Goal: Task Accomplishment & Management: Manage account settings

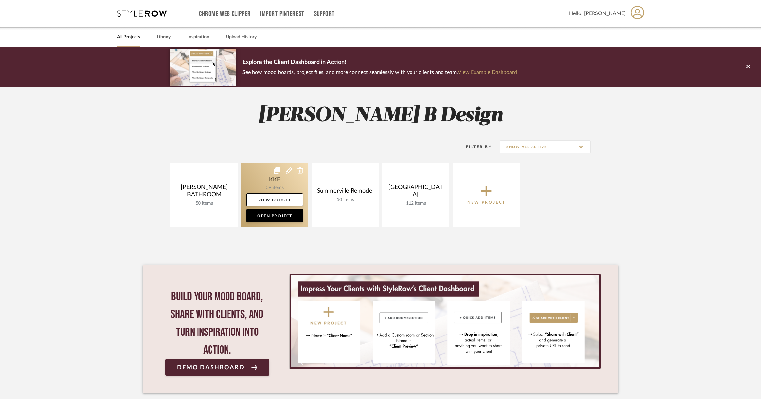
click at [280, 181] on link at bounding box center [274, 195] width 67 height 64
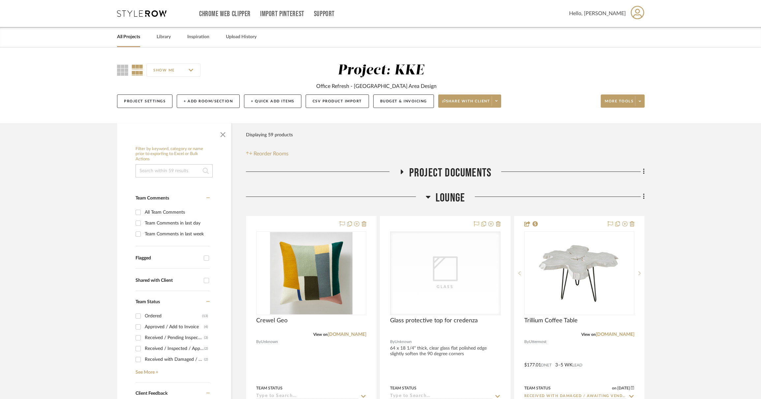
click at [220, 134] on span "button" at bounding box center [223, 134] width 16 height 16
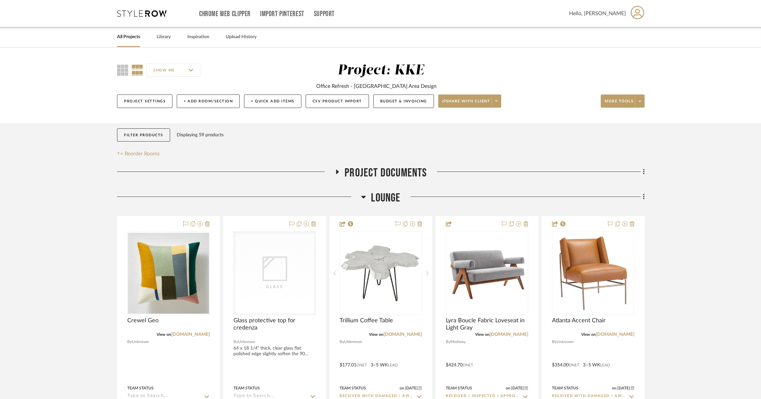
click at [364, 199] on icon at bounding box center [363, 197] width 5 height 8
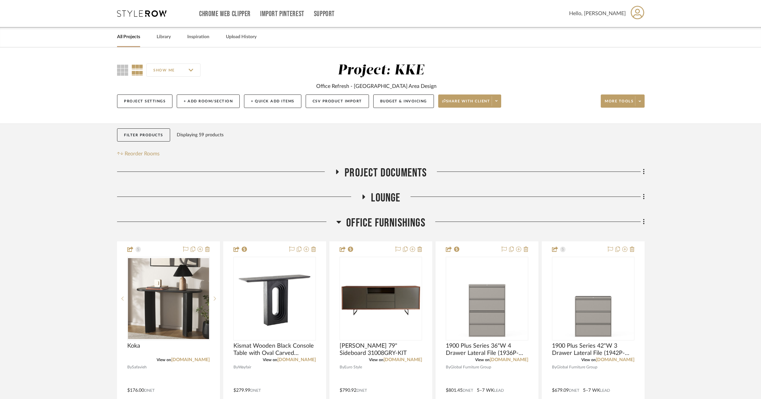
click at [339, 225] on icon at bounding box center [338, 222] width 5 height 8
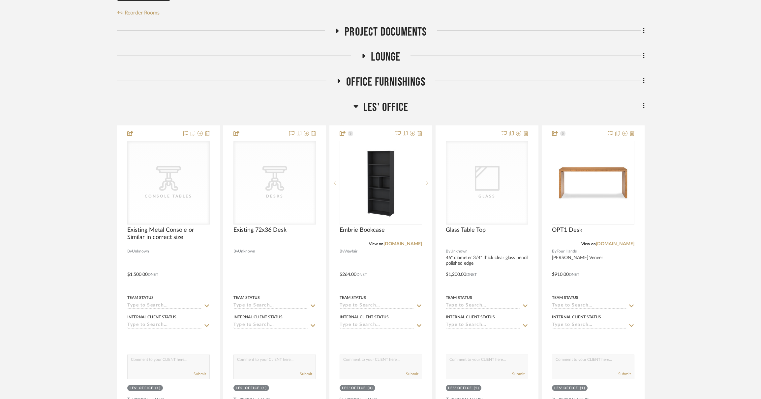
scroll to position [142, 0]
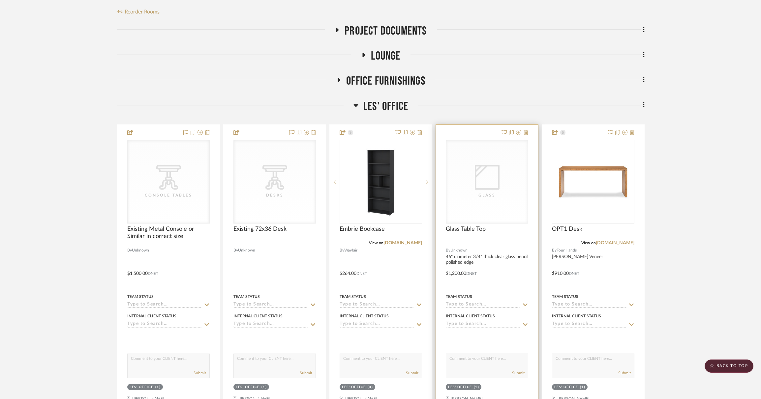
click at [495, 195] on div "Glass" at bounding box center [487, 195] width 66 height 7
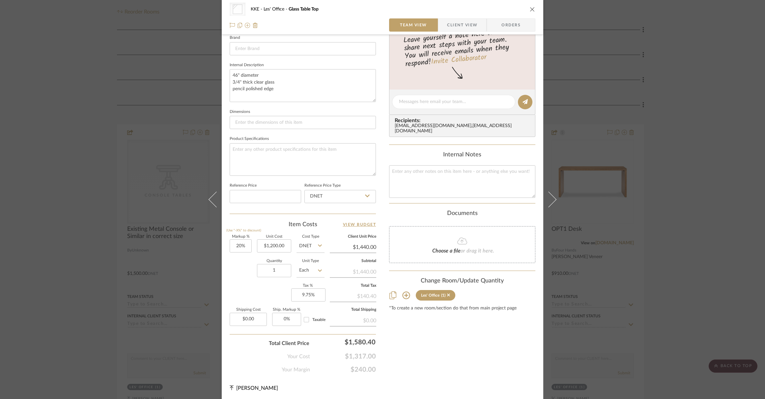
scroll to position [0, 0]
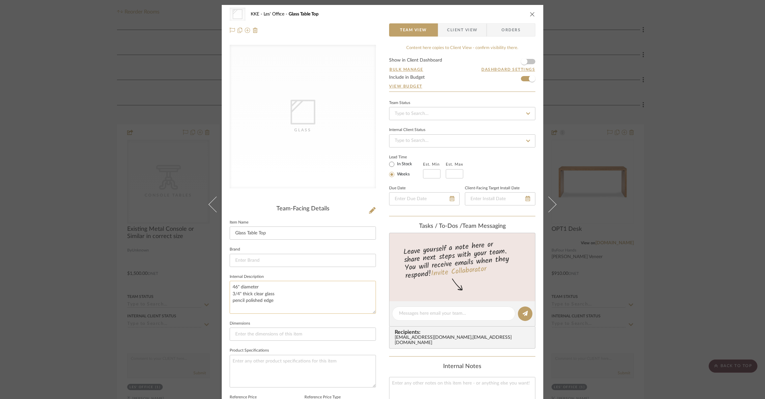
click at [235, 288] on textarea "46" diameter 3/4" thick clear glass pencil polished edge" at bounding box center [303, 297] width 146 height 33
type textarea "44" diameter 3/4" thick clear glass pencil polished edge"
click at [335, 272] on sr-form-field "Brand" at bounding box center [303, 258] width 146 height 27
click at [531, 13] on icon "close" at bounding box center [532, 14] width 5 height 5
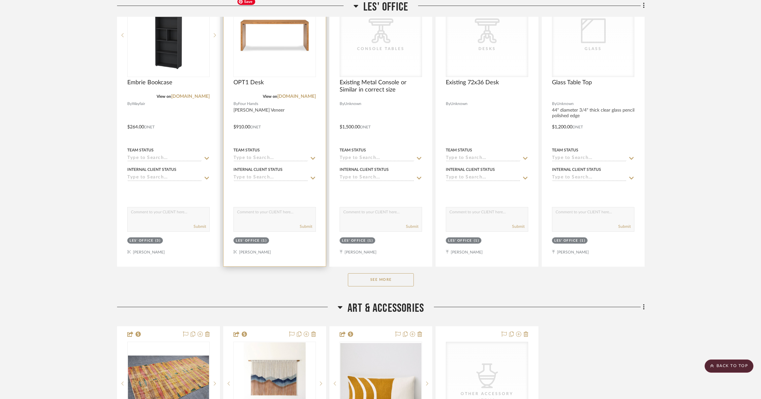
scroll to position [295, 0]
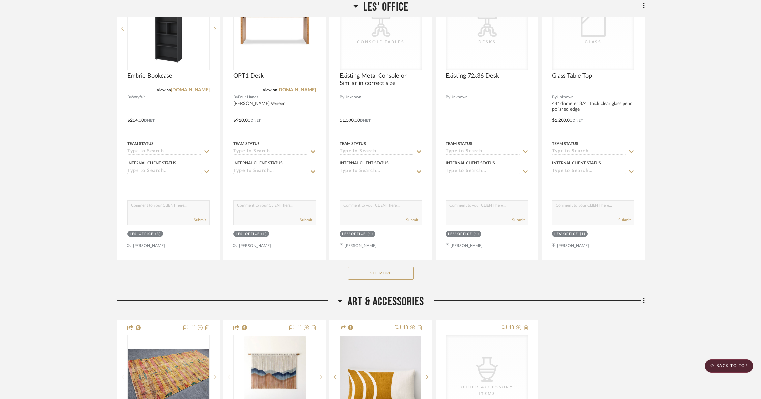
click at [393, 271] on button "See More" at bounding box center [381, 273] width 66 height 13
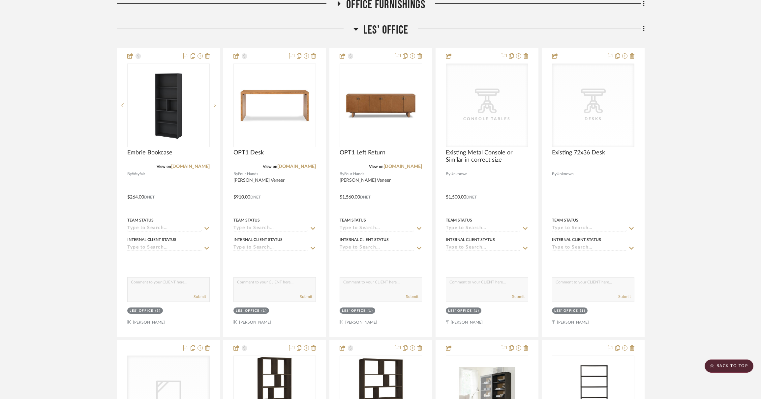
scroll to position [150, 0]
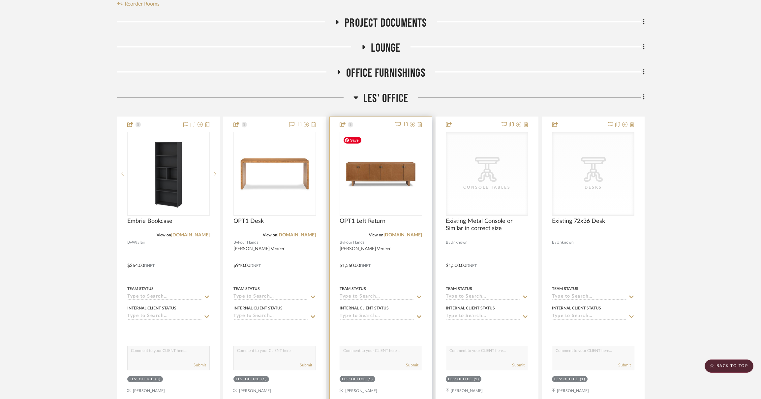
click at [385, 171] on img "0" at bounding box center [380, 173] width 81 height 81
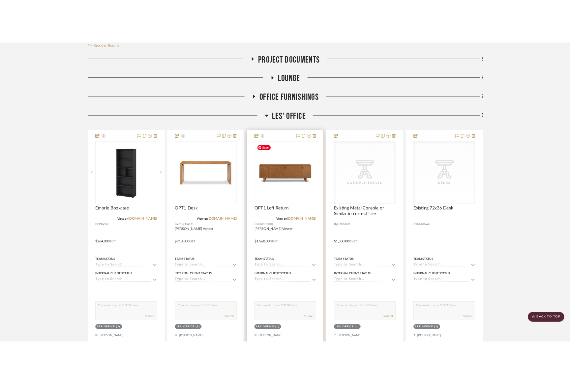
scroll to position [0, 0]
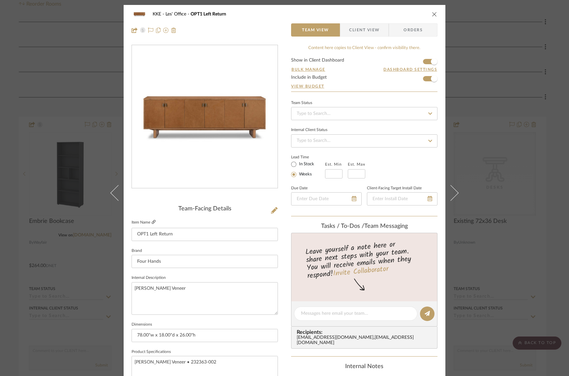
click at [152, 223] on icon at bounding box center [154, 222] width 4 height 4
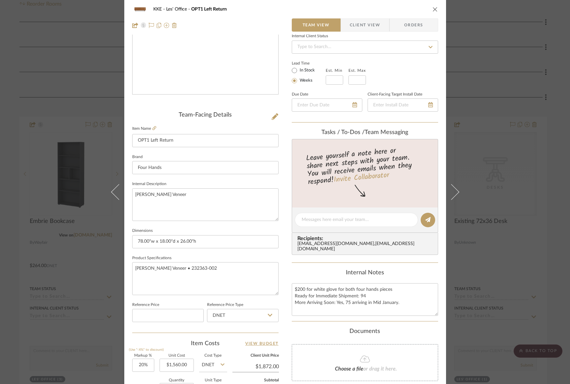
scroll to position [207, 0]
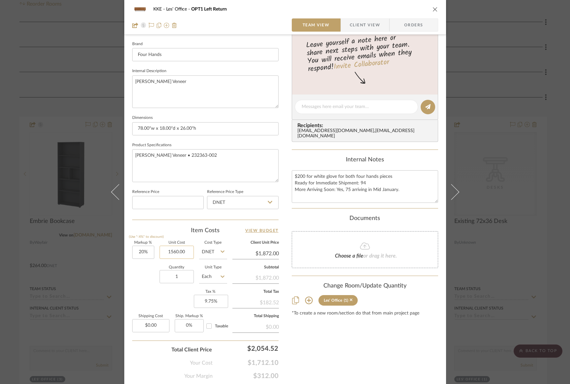
click at [178, 253] on input "1560.00" at bounding box center [176, 252] width 34 height 13
click at [183, 252] on input "1560.00" at bounding box center [176, 252] width 34 height 13
type input "$1,559.35"
click at [134, 282] on div "Quantity 1 Unit Type Each" at bounding box center [179, 277] width 95 height 23
type input "$1,871.22"
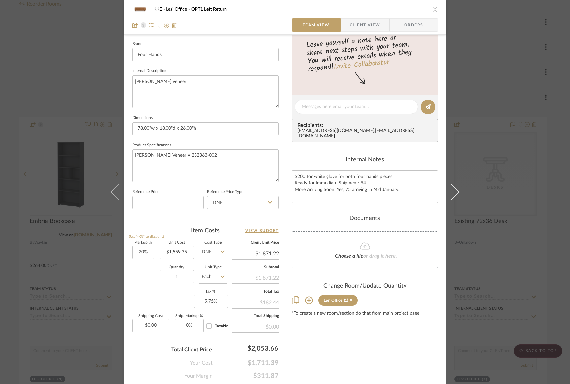
click at [433, 8] on icon "close" at bounding box center [434, 9] width 5 height 5
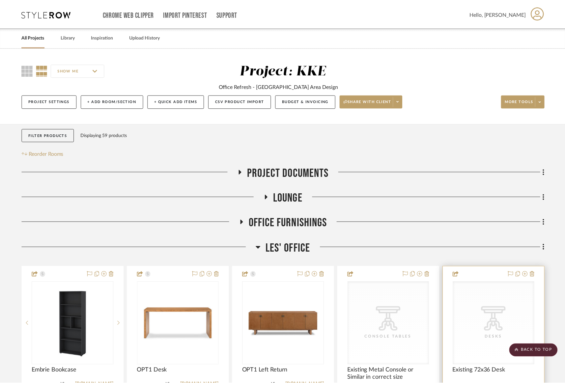
scroll to position [150, 0]
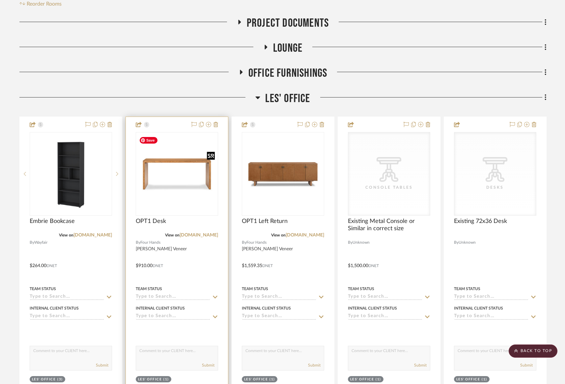
click at [164, 162] on img "0" at bounding box center [176, 173] width 81 height 81
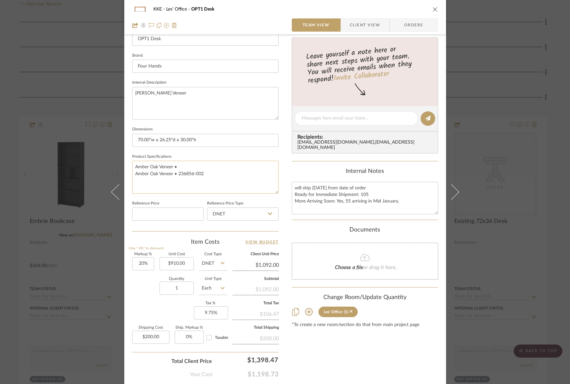
scroll to position [228, 0]
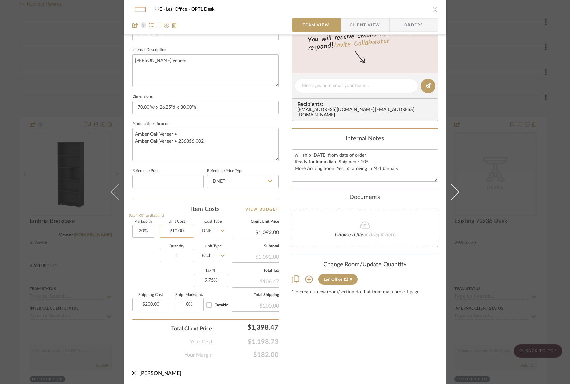
click at [185, 231] on input "910.00" at bounding box center [176, 231] width 34 height 13
type input "$909.35"
click at [145, 249] on div "Quantity 1 Unit Type Each" at bounding box center [179, 256] width 95 height 23
type input "$1,091.22"
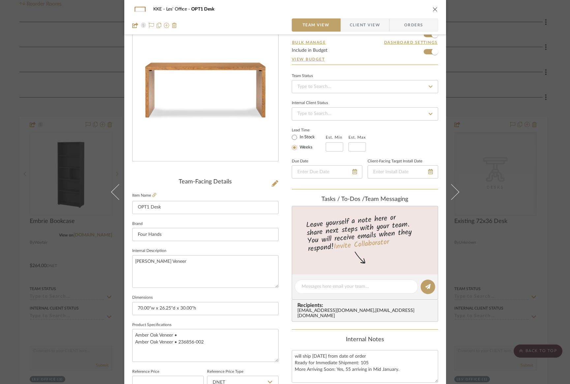
scroll to position [0, 0]
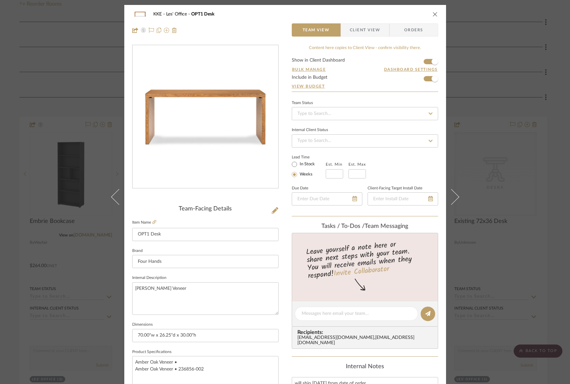
click at [432, 14] on icon "close" at bounding box center [434, 14] width 5 height 5
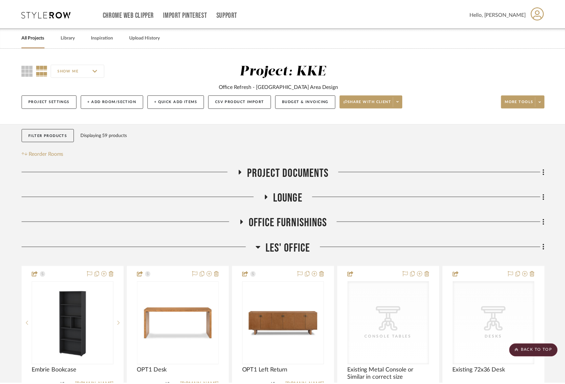
scroll to position [150, 0]
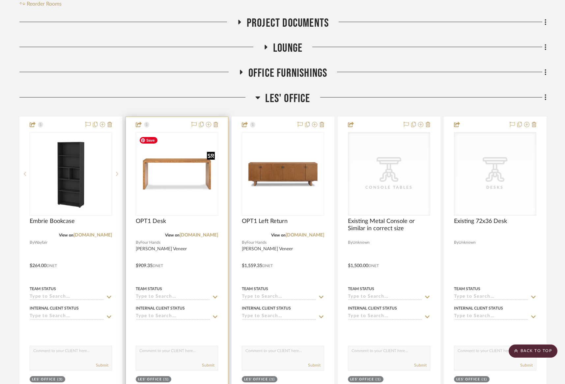
click at [165, 174] on img "0" at bounding box center [176, 173] width 81 height 81
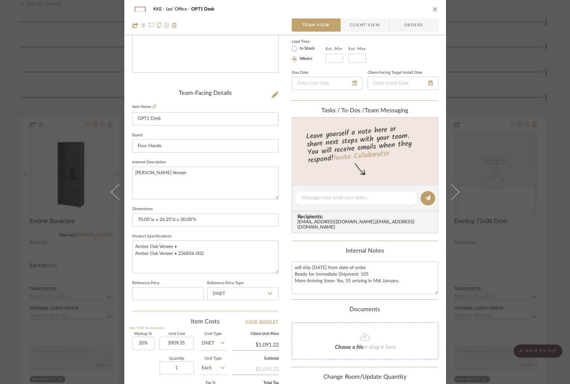
scroll to position [228, 0]
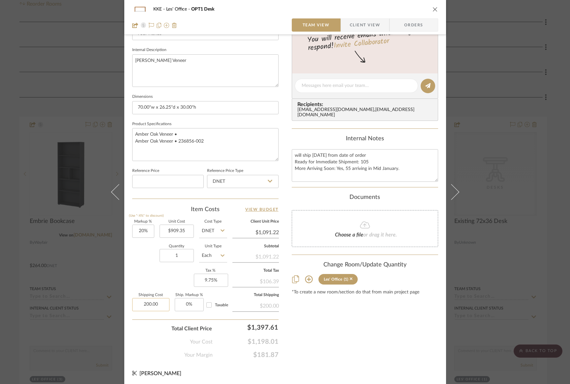
click at [160, 303] on input "200.00" at bounding box center [150, 304] width 37 height 13
type input "$0.00"
click at [169, 268] on sr-form-field "Quantity 1" at bounding box center [176, 257] width 34 height 23
click at [432, 10] on icon "close" at bounding box center [434, 9] width 5 height 5
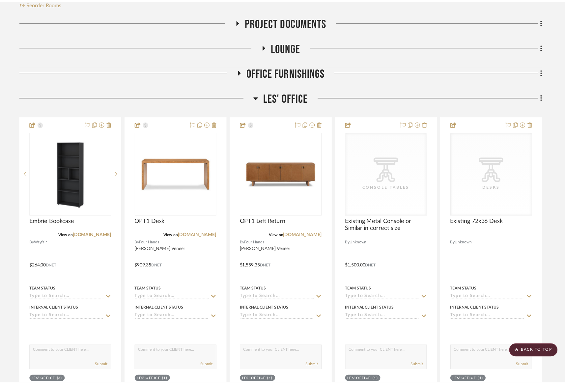
scroll to position [150, 0]
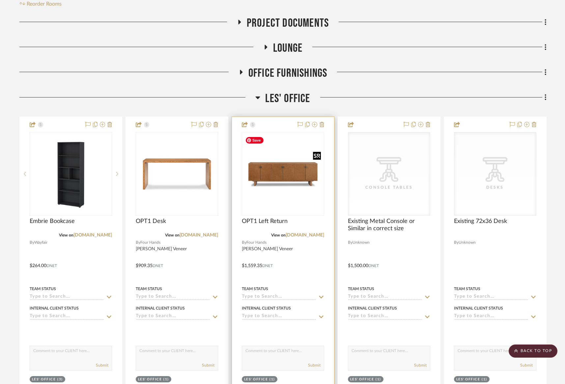
click at [275, 172] on img "0" at bounding box center [283, 173] width 81 height 81
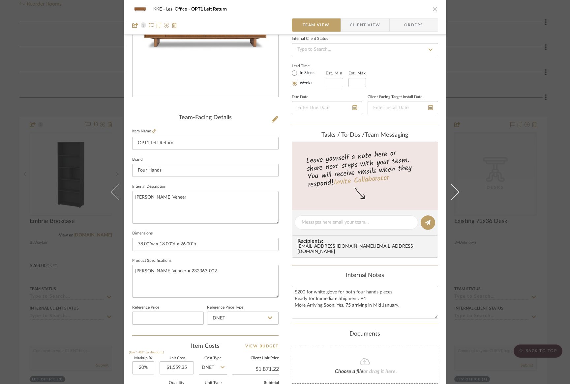
scroll to position [0, 0]
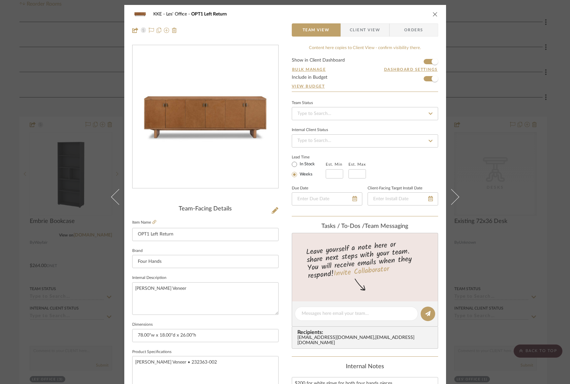
click at [433, 14] on icon "close" at bounding box center [434, 14] width 5 height 5
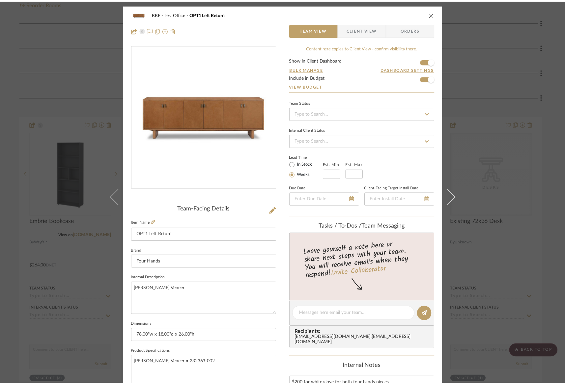
scroll to position [150, 0]
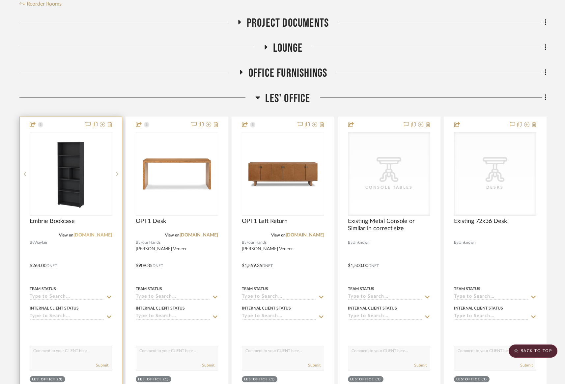
click at [100, 237] on link "[DOMAIN_NAME]" at bounding box center [92, 235] width 39 height 5
click at [70, 183] on img "0" at bounding box center [70, 173] width 81 height 81
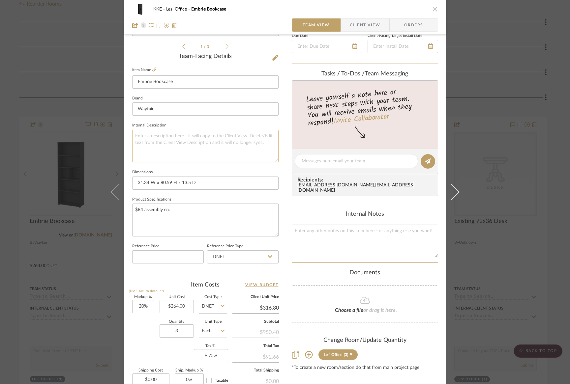
scroll to position [0, 0]
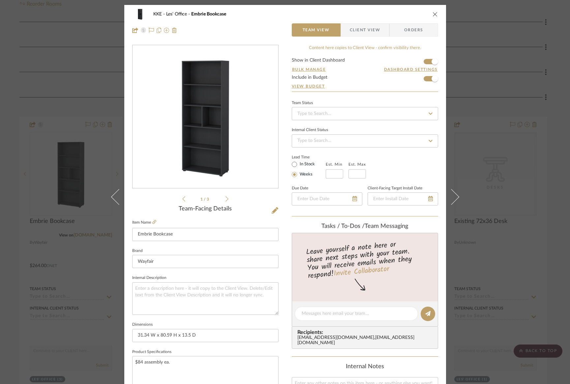
click at [432, 14] on button "close" at bounding box center [435, 14] width 6 height 6
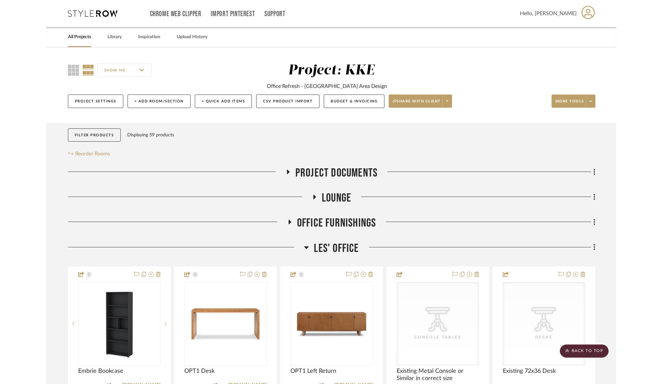
scroll to position [150, 0]
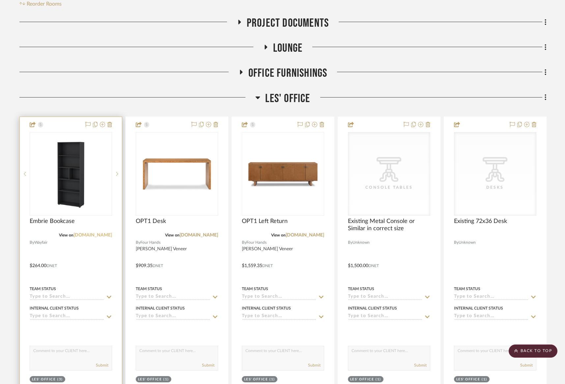
click at [98, 237] on link "[DOMAIN_NAME]" at bounding box center [92, 235] width 39 height 5
click at [103, 237] on link "[DOMAIN_NAME]" at bounding box center [92, 235] width 39 height 5
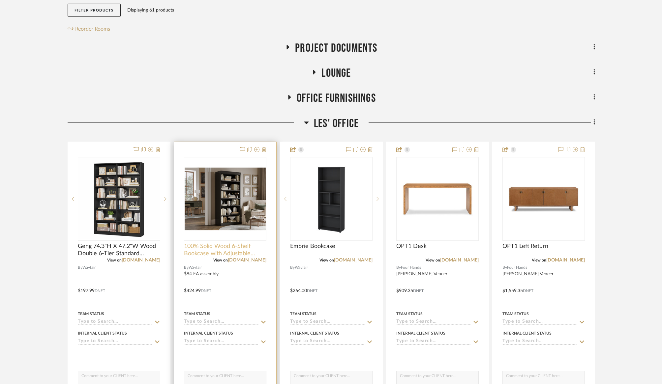
scroll to position [164, 0]
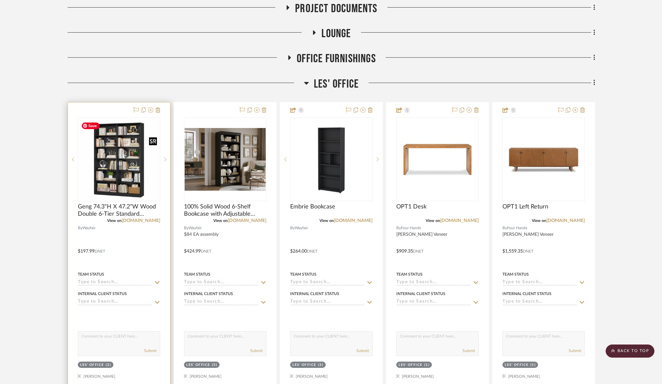
click at [133, 178] on img "0" at bounding box center [118, 159] width 81 height 81
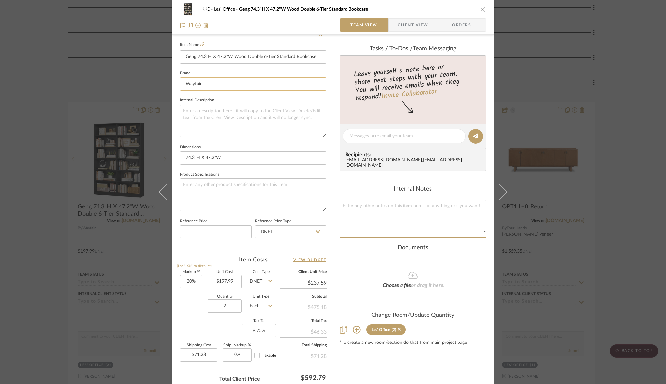
scroll to position [228, 0]
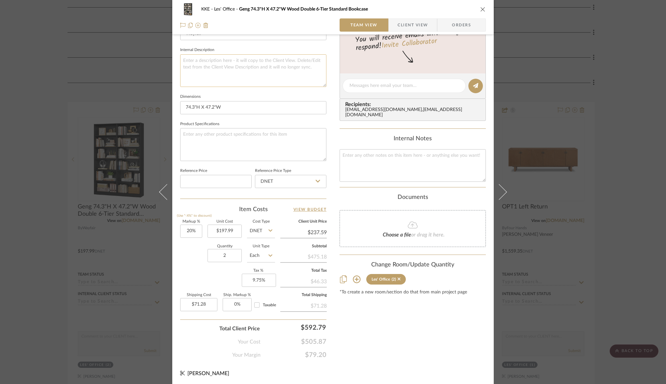
click at [247, 73] on textarea at bounding box center [253, 70] width 146 height 33
type textarea "$84 assembly each"
type input "71.28"
click at [213, 306] on input "71.28" at bounding box center [198, 304] width 37 height 13
type input "$0.00"
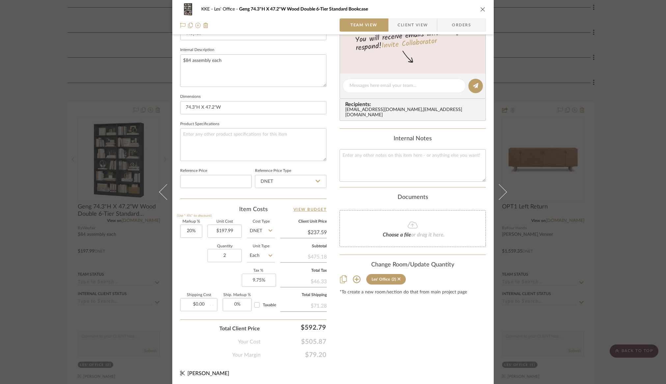
click at [197, 275] on div "Markup % (Use "-X%" to discount) 20% Unit Cost $197.99 Cost Type DNET Client Un…" at bounding box center [253, 268] width 146 height 96
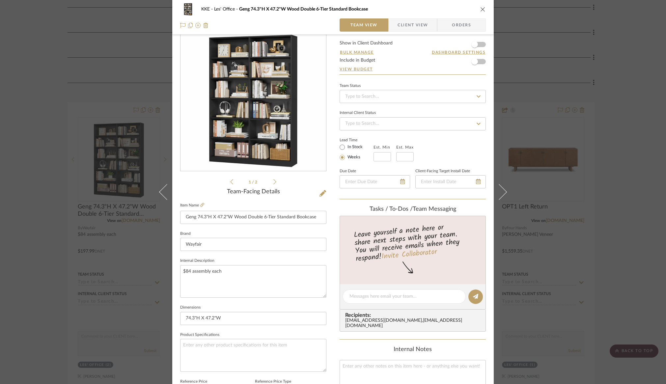
scroll to position [0, 0]
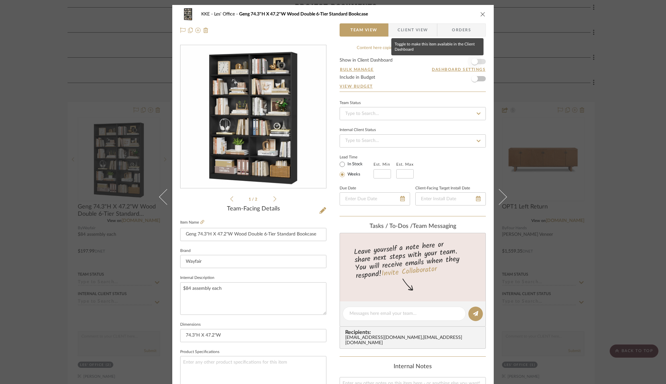
click at [479, 62] on span "button" at bounding box center [475, 61] width 14 height 14
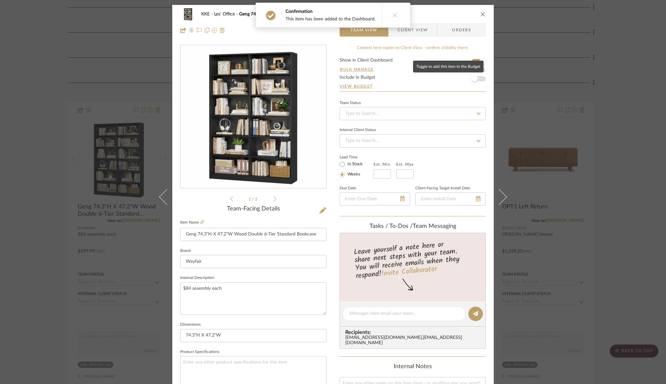
click at [477, 80] on span "button" at bounding box center [475, 79] width 14 height 14
drag, startPoint x: 216, startPoint y: 235, endPoint x: 213, endPoint y: 235, distance: 3.4
click at [216, 235] on input "Geng 74.3"H X 47.2"W Wood Double 6-Tier Standard Bookcase" at bounding box center [253, 234] width 146 height 13
click at [187, 235] on input "Geng 74.3"H X 47.2"W Wood Double 6-Tier Standard Bookcase" at bounding box center [253, 234] width 146 height 13
drag, startPoint x: 183, startPoint y: 235, endPoint x: 325, endPoint y: 239, distance: 141.7
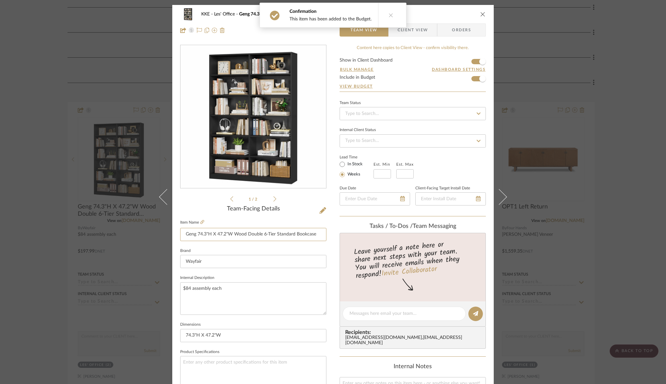
click at [325, 239] on div "KKE Les' Office Geng 74.3"H X 47.2"W Wood Double 6-Tier Standard Bookcase Team …" at bounding box center [333, 309] width 322 height 609
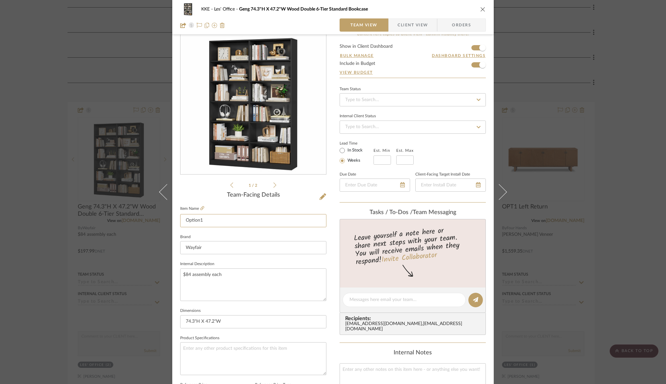
scroll to position [12, 0]
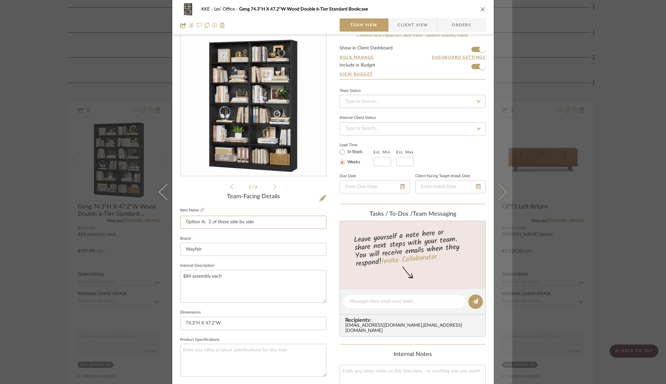
type input "Option A: 2 of these side by side"
click at [503, 193] on icon at bounding box center [499, 192] width 16 height 16
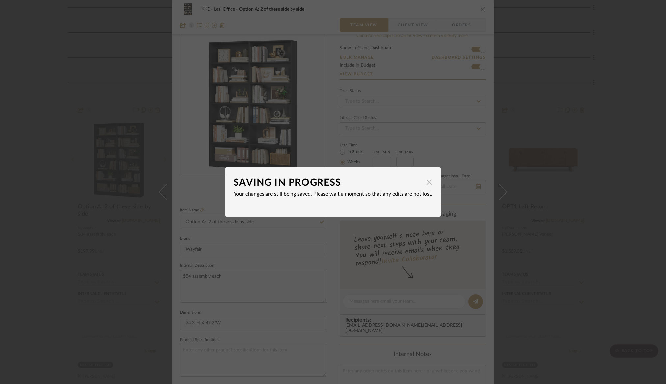
click at [426, 184] on span "button" at bounding box center [429, 182] width 13 height 13
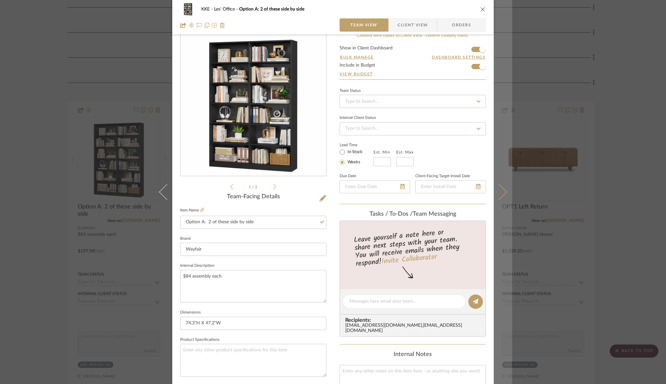
click at [505, 195] on button at bounding box center [503, 192] width 18 height 384
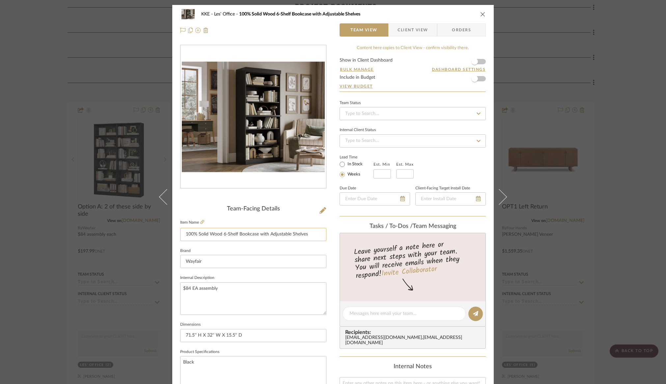
click at [254, 238] on input "100% Solid Wood 6-Shelf Bookcase with Adjustable Shelves" at bounding box center [253, 234] width 146 height 13
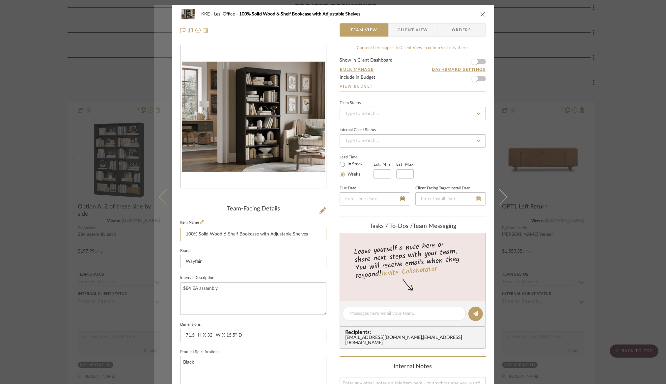
drag, startPoint x: 311, startPoint y: 235, endPoint x: 168, endPoint y: 235, distance: 143.3
click at [168, 235] on mat-dialog-content "KKE Les' Office 100% Solid Wood 6-Shelf Bookcase with Adjustable Shelves Team V…" at bounding box center [333, 309] width 359 height 609
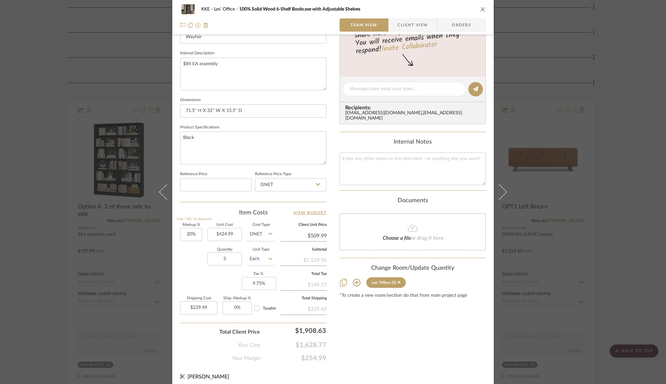
scroll to position [228, 0]
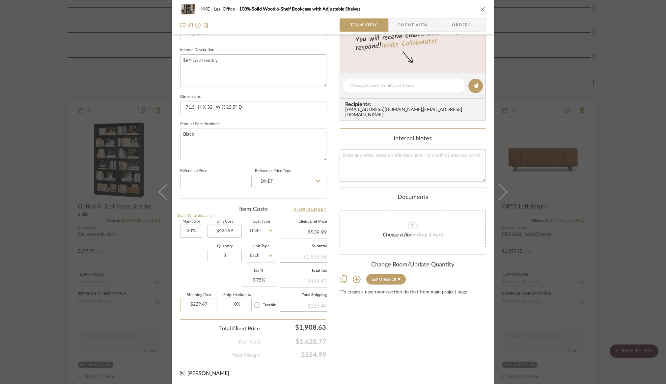
type input "Option B: 3 of these side-by-side"
type input "229.49"
drag, startPoint x: 209, startPoint y: 303, endPoint x: 217, endPoint y: 306, distance: 8.6
click at [217, 306] on div "Shipping Cost 229.49 Ship. Markup % 0% Taxable" at bounding box center [227, 305] width 95 height 23
type input "$0.00"
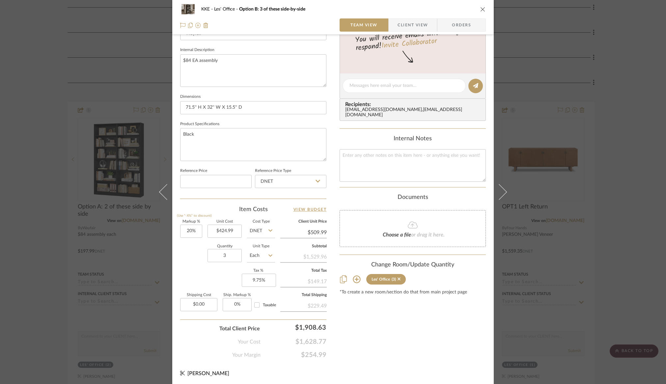
click at [209, 273] on div "Markup % (Use "-X%" to discount) 20% Unit Cost $424.99 Cost Type DNET Client Un…" at bounding box center [253, 268] width 146 height 96
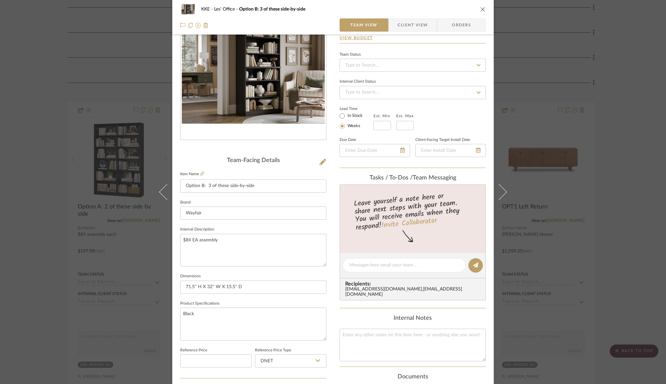
scroll to position [0, 0]
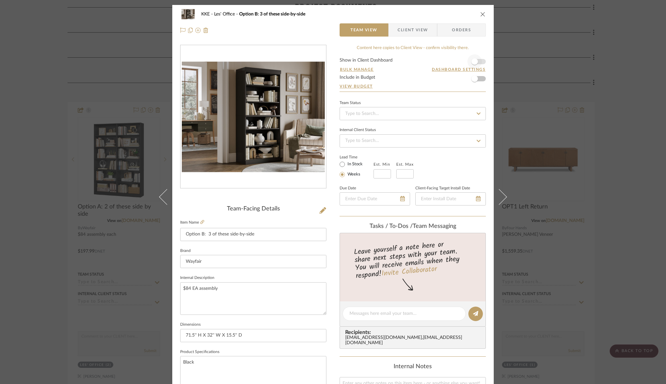
click at [480, 60] on form "Show in Client Dashboard Bulk Manage Dashboard Settings Include in Budget View …" at bounding box center [413, 75] width 146 height 34
click at [479, 62] on span "button" at bounding box center [475, 61] width 14 height 14
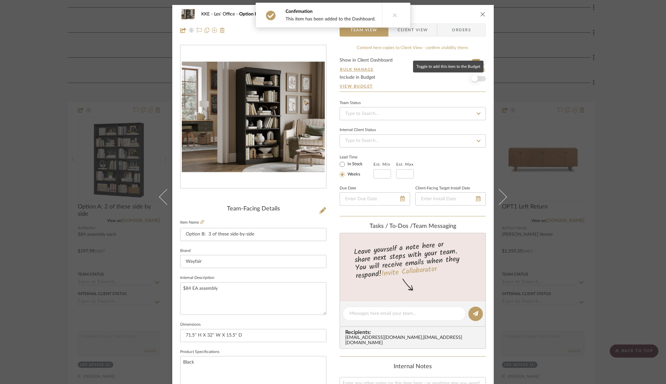
click at [479, 80] on span "button" at bounding box center [475, 79] width 14 height 14
click at [415, 30] on span "Client View" at bounding box center [413, 29] width 30 height 13
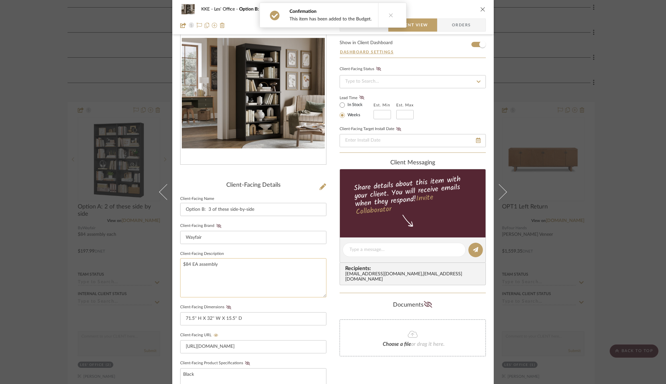
scroll to position [55, 0]
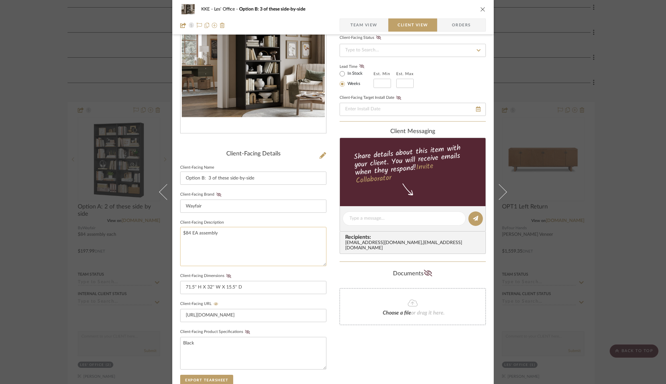
click at [245, 246] on textarea "$84 EA assembly" at bounding box center [253, 246] width 146 height 39
drag, startPoint x: 223, startPoint y: 230, endPoint x: 178, endPoint y: 234, distance: 46.0
click at [178, 234] on div "KKE Les' Office Option B: 3 of these side-by-side Team View Client View Orders …" at bounding box center [333, 224] width 322 height 549
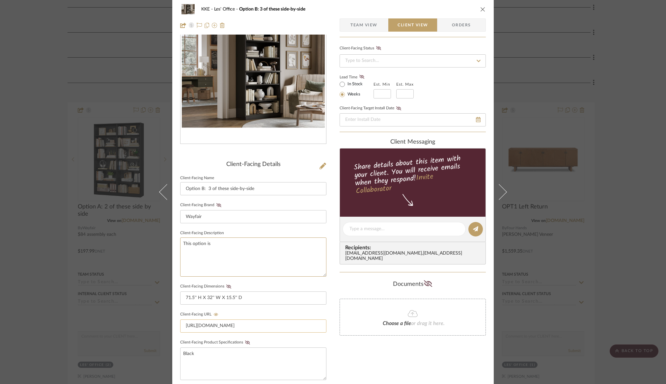
scroll to position [0, 0]
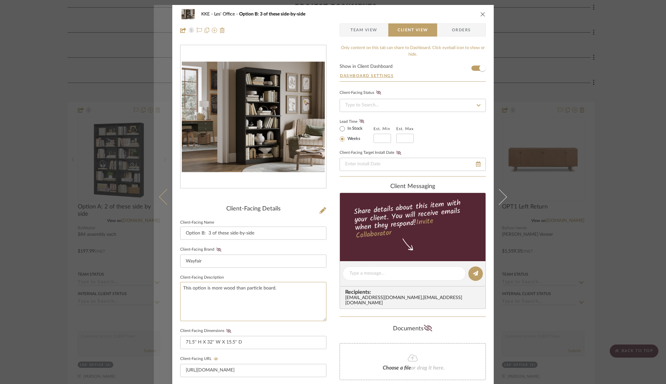
type textarea "This option is more wood than particle board."
click at [159, 196] on icon at bounding box center [167, 197] width 16 height 16
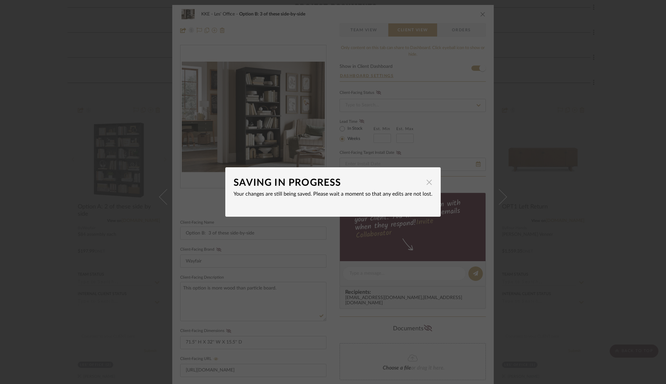
click at [428, 184] on span "button" at bounding box center [429, 182] width 13 height 13
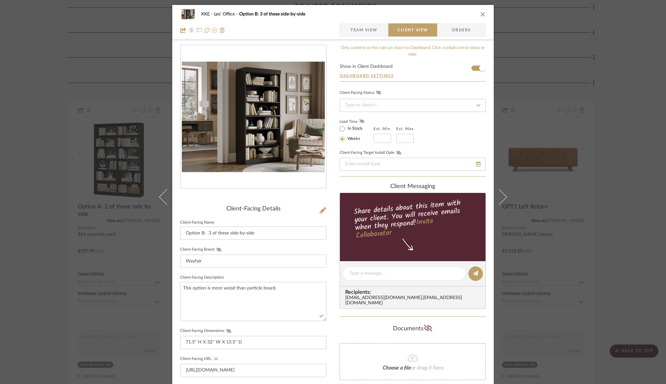
scroll to position [5, 0]
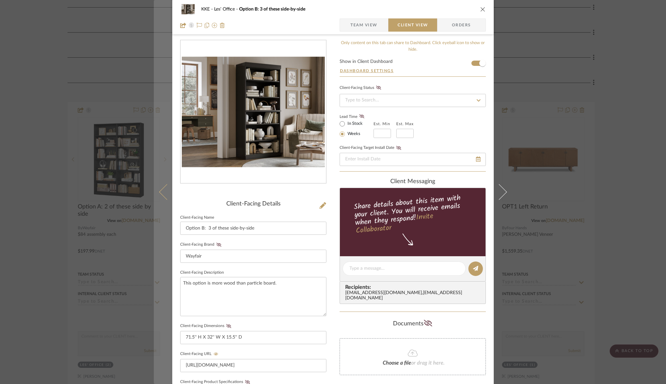
click at [159, 194] on icon at bounding box center [167, 192] width 16 height 16
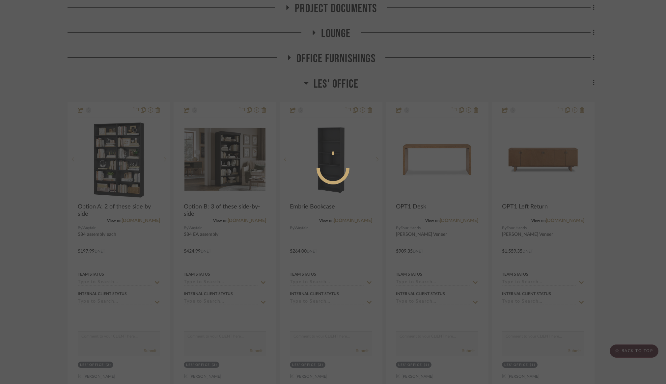
scroll to position [0, 0]
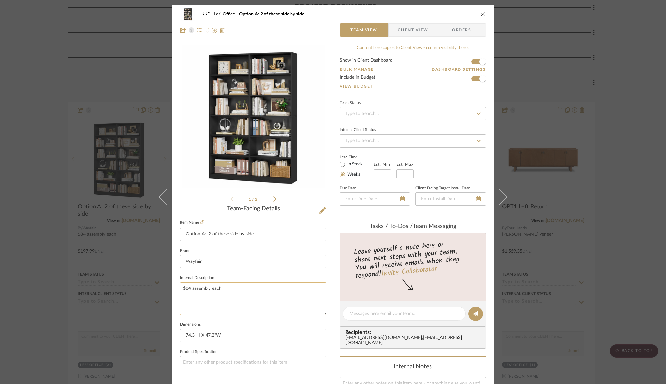
click at [233, 291] on textarea "$84 assembly each" at bounding box center [253, 298] width 146 height 33
click at [408, 31] on span "Client View" at bounding box center [413, 29] width 30 height 13
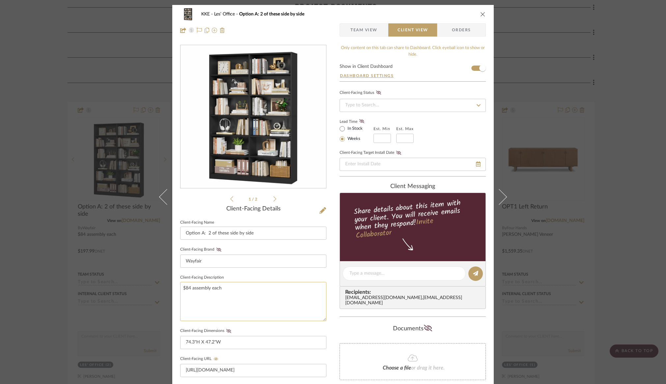
drag, startPoint x: 242, startPoint y: 305, endPoint x: 238, endPoint y: 302, distance: 4.3
click at [241, 304] on textarea "$84 assembly each" at bounding box center [253, 301] width 146 height 39
drag, startPoint x: 228, startPoint y: 290, endPoint x: 174, endPoint y: 288, distance: 54.4
click at [174, 288] on div "KKE Les' Office Option A: 2 of these side by side Team View Client View Orders …" at bounding box center [333, 279] width 322 height 549
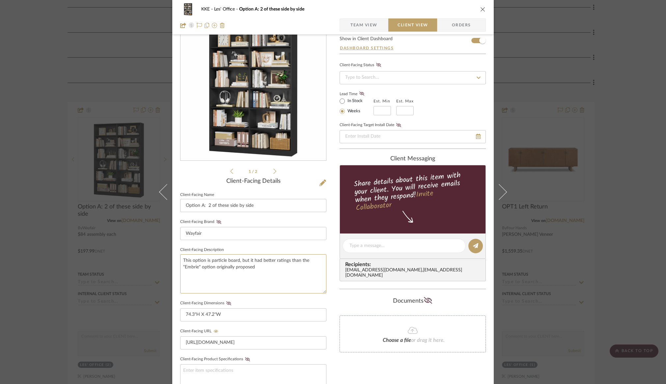
scroll to position [29, 0]
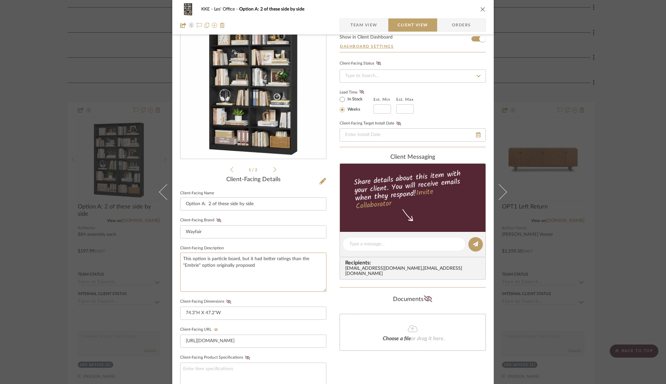
type textarea "This option is particle board, but it had better ratings than the "Embrie" opti…"
click at [480, 10] on icon "close" at bounding box center [482, 9] width 5 height 5
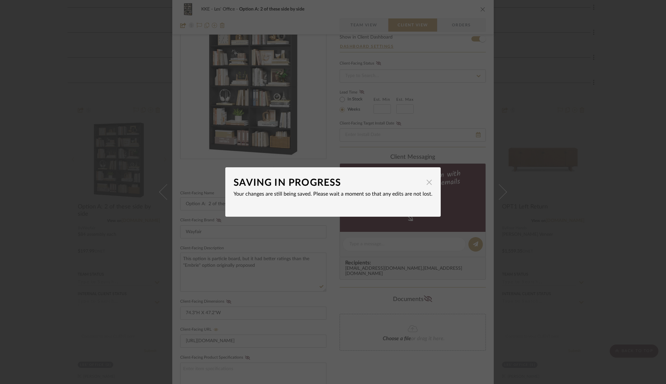
click at [426, 183] on span "button" at bounding box center [429, 182] width 13 height 13
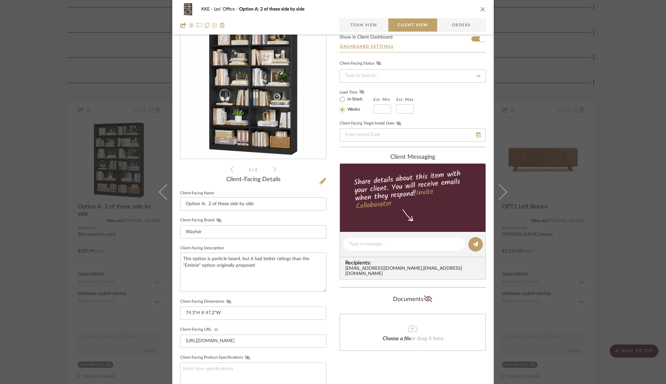
click at [482, 10] on icon "close" at bounding box center [482, 9] width 5 height 5
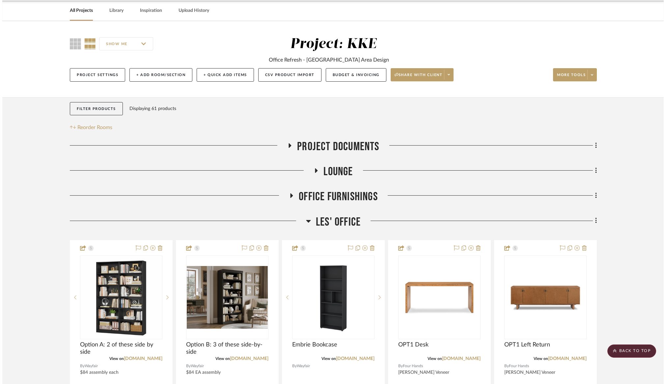
scroll to position [0, 0]
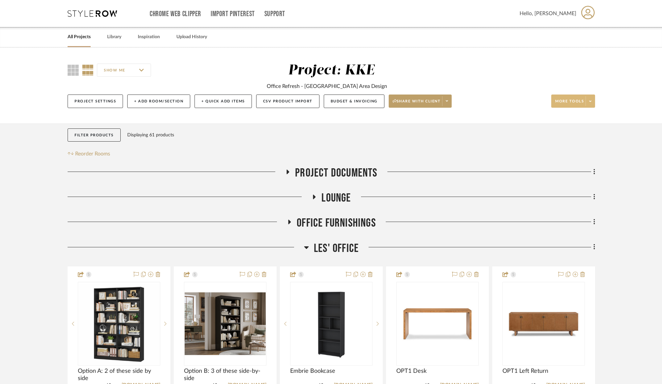
click at [590, 102] on icon at bounding box center [590, 102] width 2 height 4
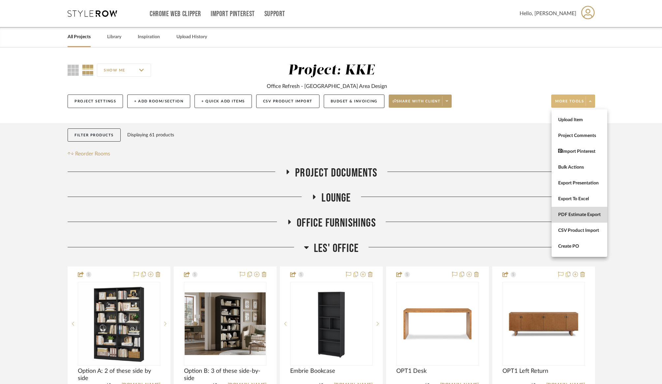
click at [581, 217] on span "PDF Estimate Export" at bounding box center [579, 215] width 43 height 6
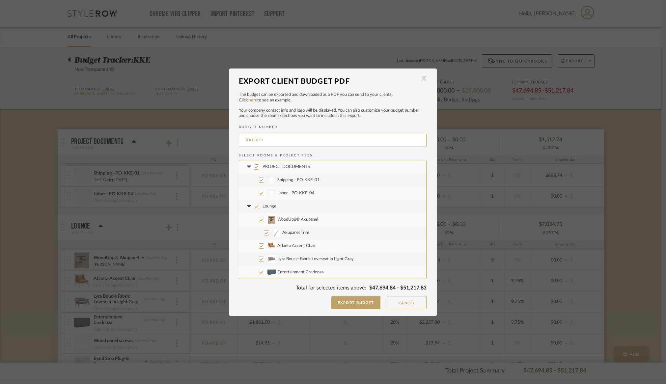
click at [424, 80] on span "button" at bounding box center [423, 78] width 13 height 13
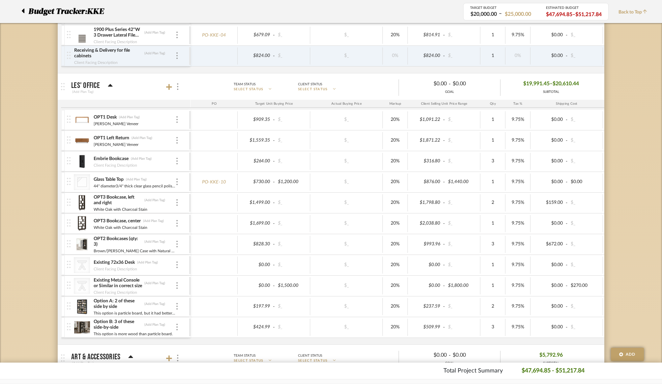
scroll to position [0, 1]
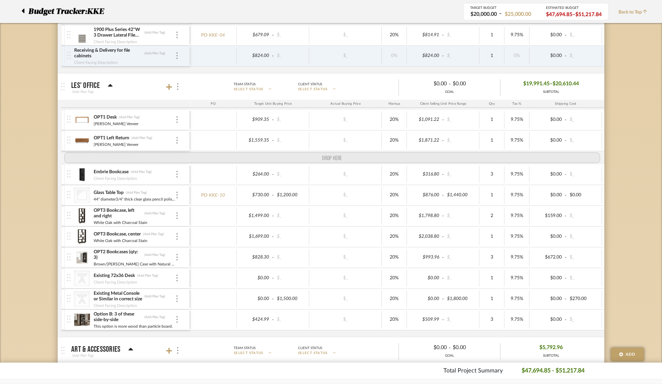
drag, startPoint x: 69, startPoint y: 307, endPoint x: 72, endPoint y: 157, distance: 149.6
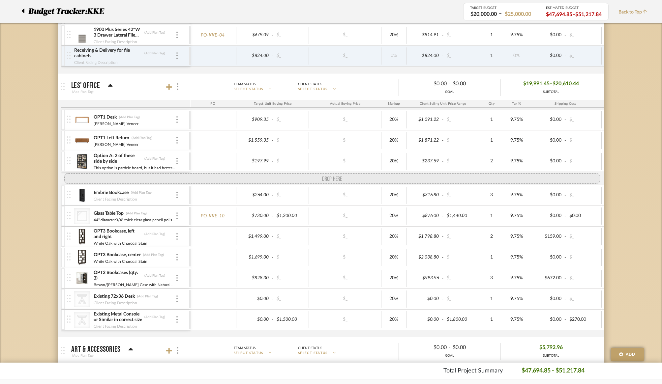
drag, startPoint x: 74, startPoint y: 232, endPoint x: 71, endPoint y: 176, distance: 56.1
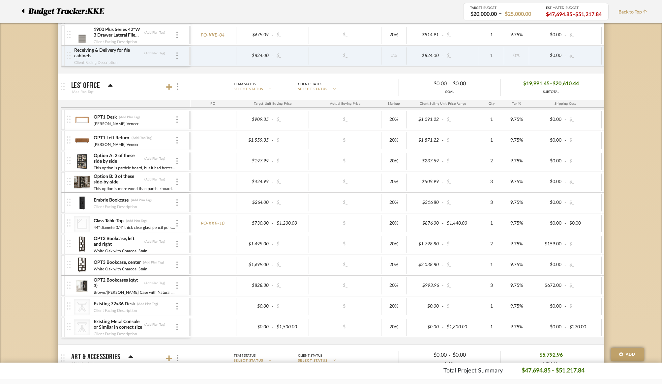
scroll to position [0, 0]
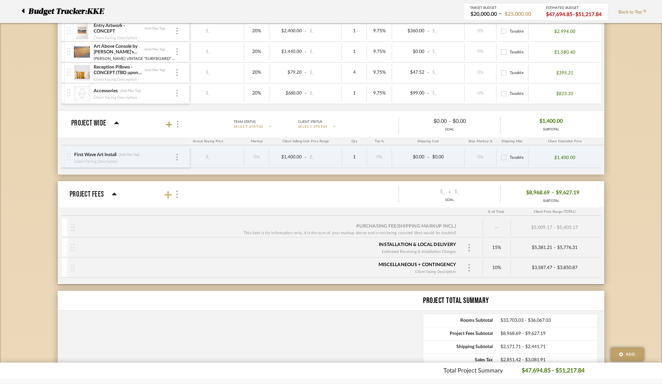
click at [168, 196] on icon at bounding box center [167, 194] width 7 height 7
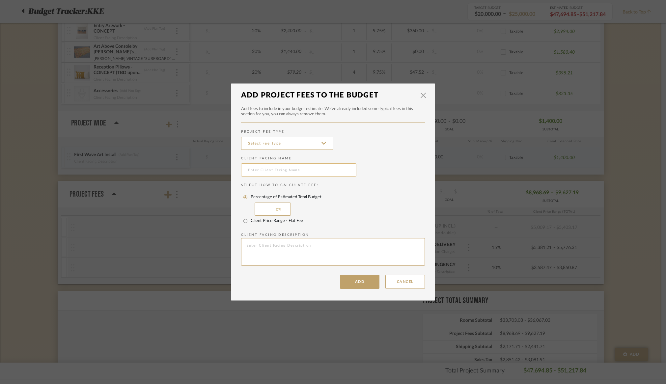
click at [314, 171] on input "text" at bounding box center [298, 169] width 115 height 13
type input "W"
type input "Desk/Credenza Delivery & Assembly"
click at [243, 222] on input "Client Price Range - Flat Fee" at bounding box center [245, 221] width 11 height 11
radio input "true"
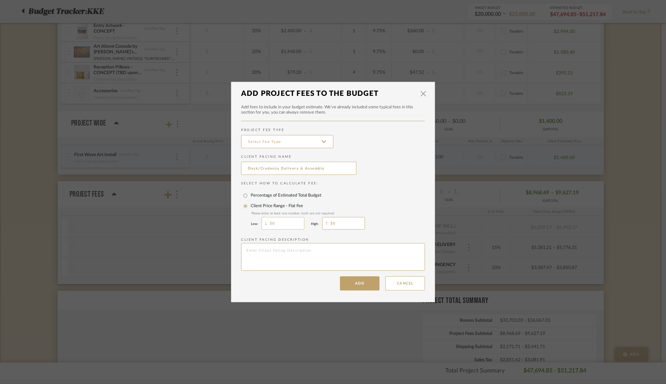
click at [281, 226] on input "0" at bounding box center [283, 223] width 43 height 13
type input "199"
click at [287, 251] on textarea at bounding box center [333, 257] width 184 height 28
click at [344, 223] on input "0" at bounding box center [343, 223] width 43 height 13
type input "199"
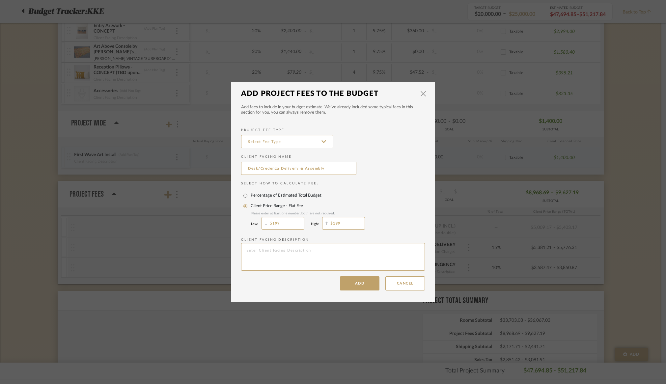
drag, startPoint x: 286, startPoint y: 223, endPoint x: 263, endPoint y: 224, distance: 22.7
click at [263, 224] on div "199" at bounding box center [283, 224] width 43 height 16
type input "19"
click at [361, 285] on button "Add" at bounding box center [360, 283] width 40 height 14
click at [321, 141] on input at bounding box center [287, 141] width 92 height 13
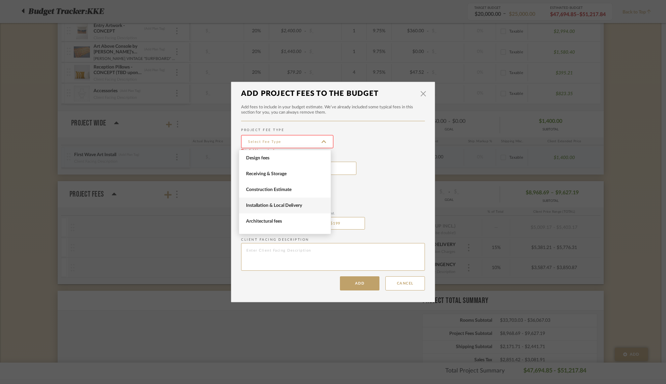
click at [302, 205] on span "Installation & Local Delivery" at bounding box center [285, 206] width 79 height 6
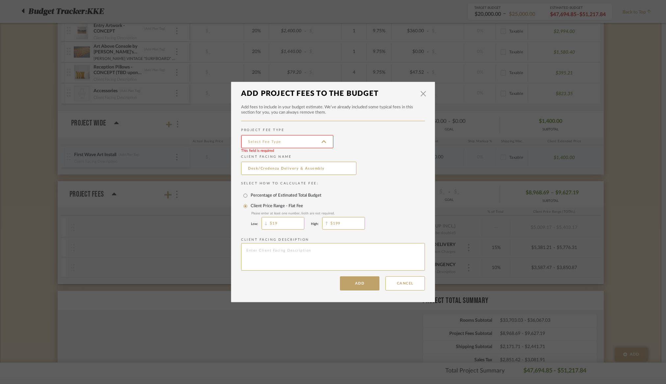
type input "Installation & Local Delivery"
drag, startPoint x: 284, startPoint y: 225, endPoint x: 246, endPoint y: 222, distance: 37.4
click at [246, 222] on div "Please enter at least one number, both are not required. Low: 19 High: 199" at bounding box center [306, 222] width 130 height 20
type input "0"
click at [354, 287] on button "Add" at bounding box center [360, 283] width 40 height 14
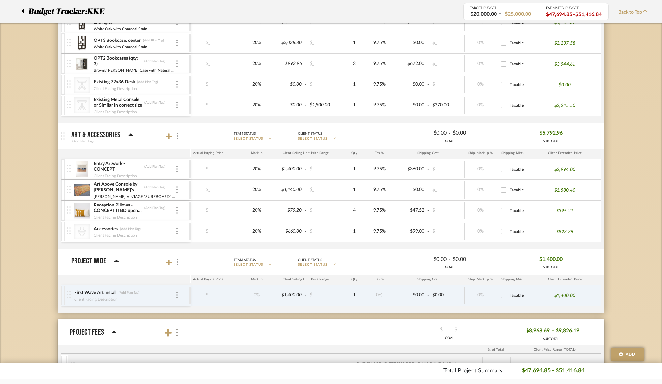
scroll to position [1028, 0]
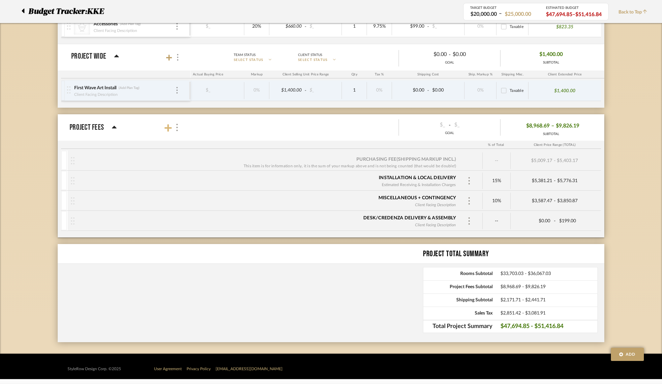
click at [166, 128] on icon at bounding box center [167, 127] width 7 height 7
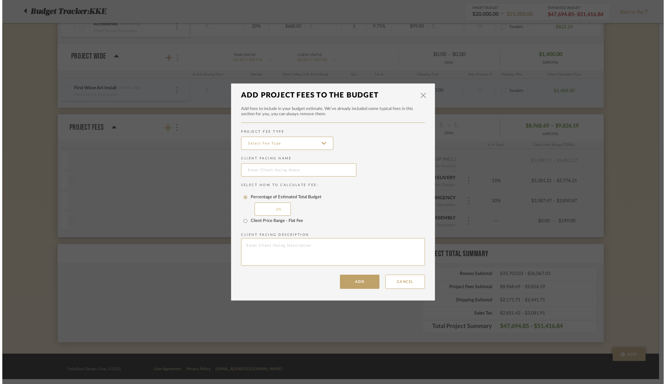
scroll to position [0, 0]
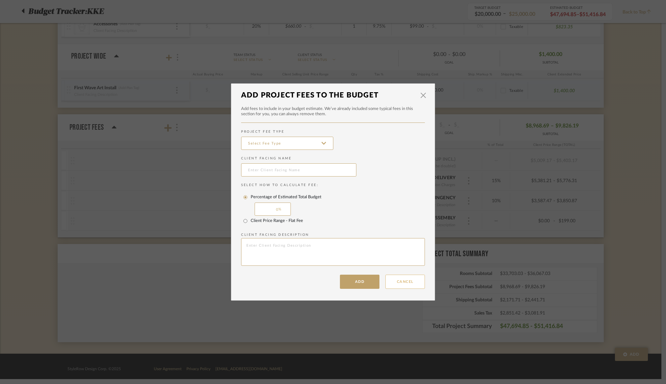
click at [413, 281] on button "Cancel" at bounding box center [406, 282] width 40 height 14
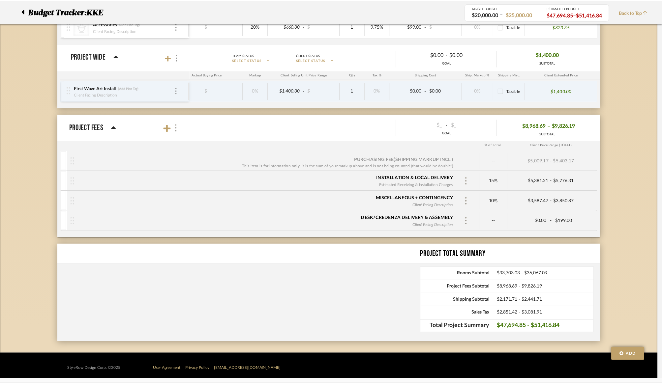
scroll to position [1028, 0]
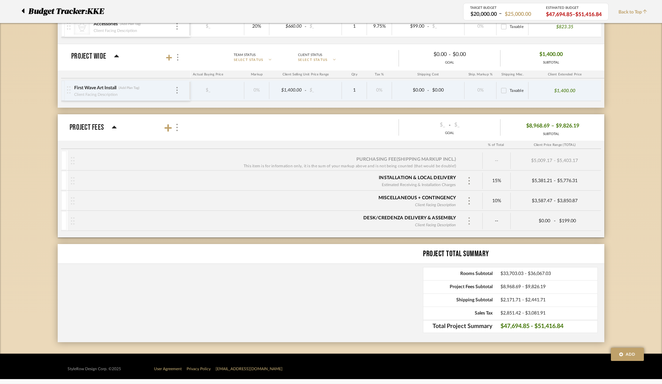
click at [468, 222] on img at bounding box center [468, 220] width 3 height 7
click at [490, 267] on p "Remove" at bounding box center [491, 265] width 18 height 5
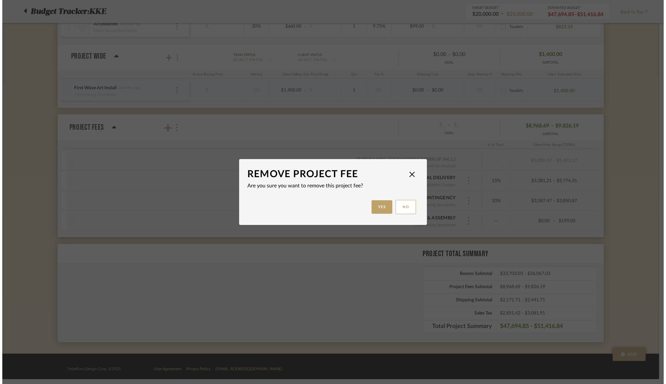
scroll to position [0, 0]
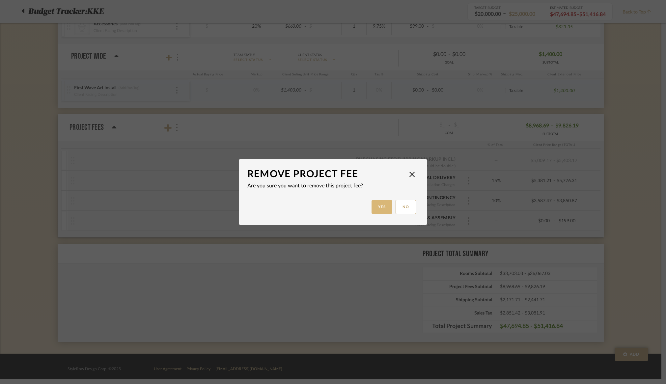
click at [382, 208] on button "Yes" at bounding box center [382, 207] width 21 height 14
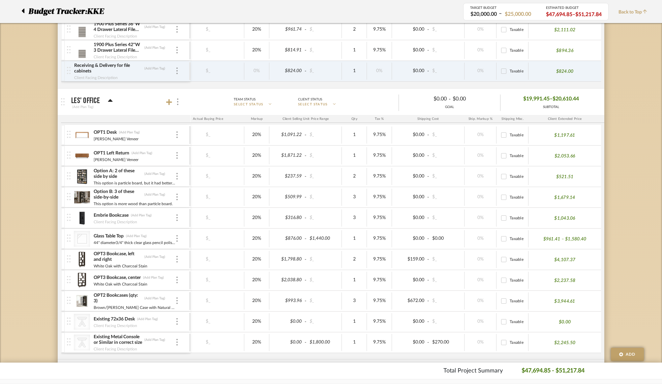
scroll to position [586, 0]
click at [169, 102] on icon at bounding box center [169, 102] width 6 height 6
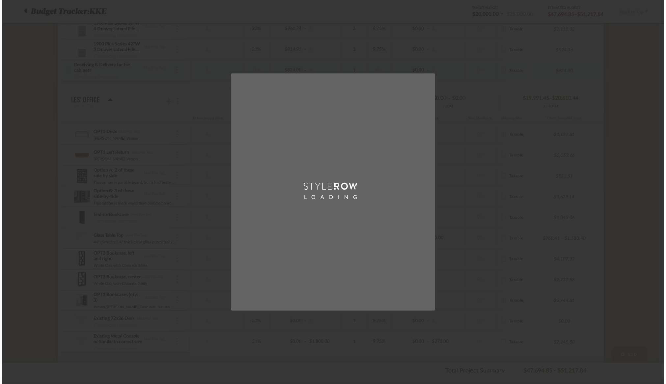
scroll to position [0, 0]
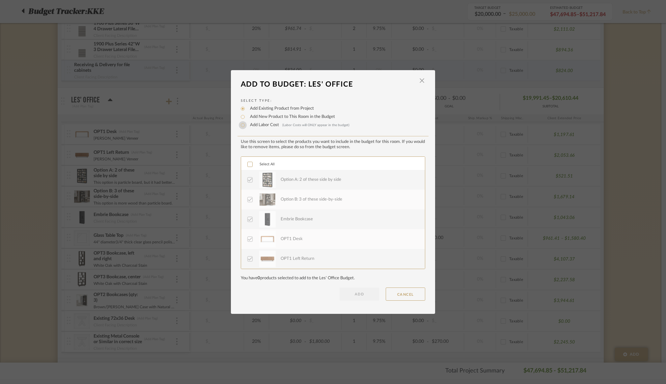
click at [241, 126] on input "Add Labor Cost (Labor Costs will ONLY appear in the budget)" at bounding box center [243, 125] width 8 height 8
radio input "true"
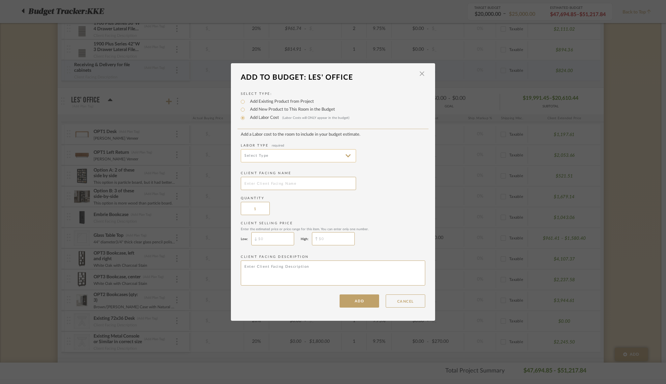
click at [322, 157] on input at bounding box center [298, 155] width 115 height 13
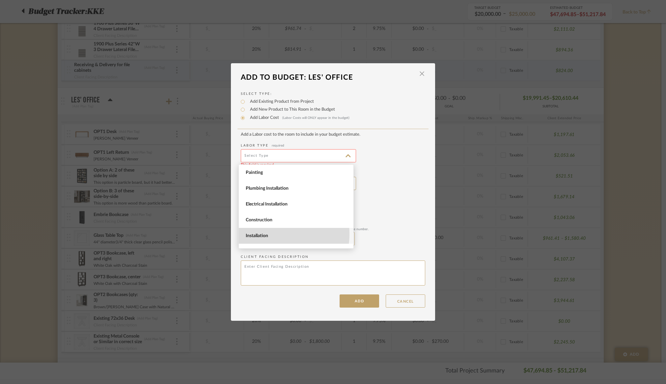
click at [271, 234] on span "Installation" at bounding box center [297, 236] width 102 height 6
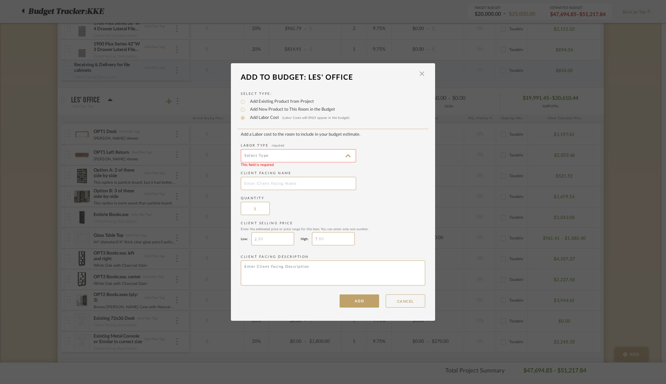
type input "Installation"
click at [274, 183] on input "text" at bounding box center [298, 183] width 115 height 13
type input "Desk/Credenza delivery & assembly"
click at [332, 240] on input "$" at bounding box center [333, 238] width 43 height 13
type input "$199"
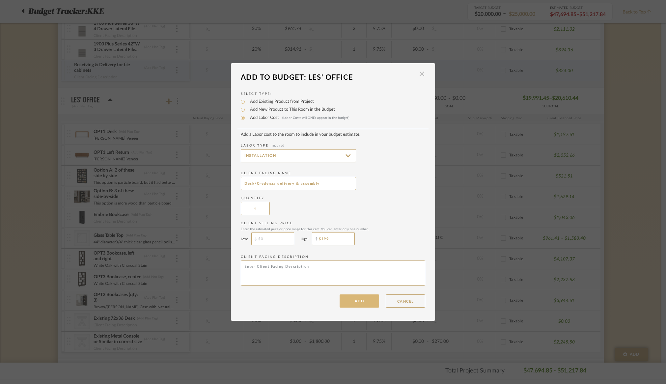
click at [360, 305] on button "ADD" at bounding box center [360, 301] width 40 height 13
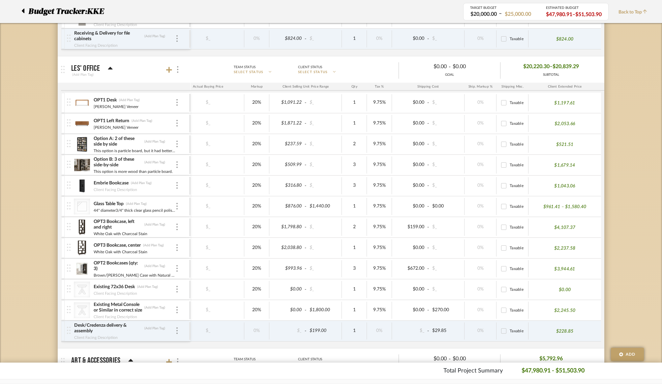
scroll to position [619, 0]
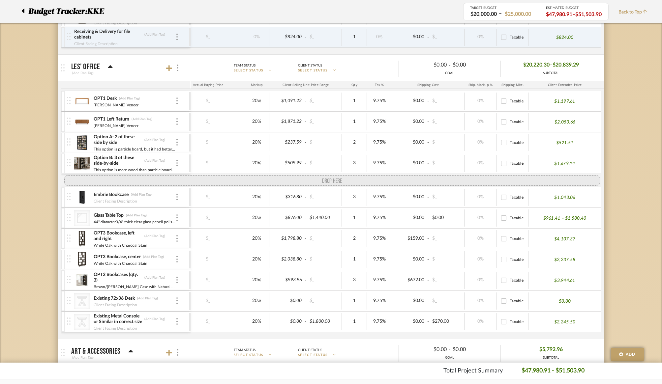
drag, startPoint x: 68, startPoint y: 330, endPoint x: 72, endPoint y: 176, distance: 154.3
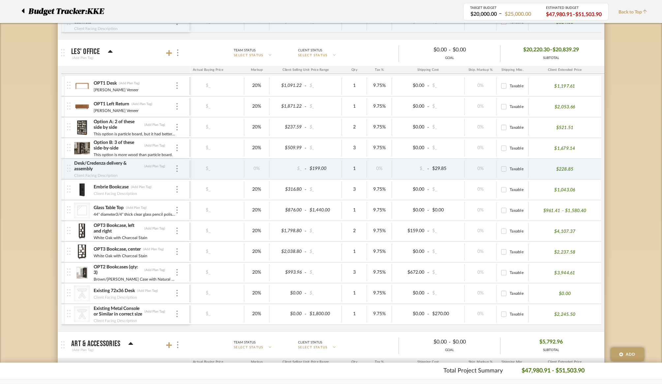
scroll to position [636, 0]
click at [168, 52] on icon at bounding box center [169, 52] width 6 height 6
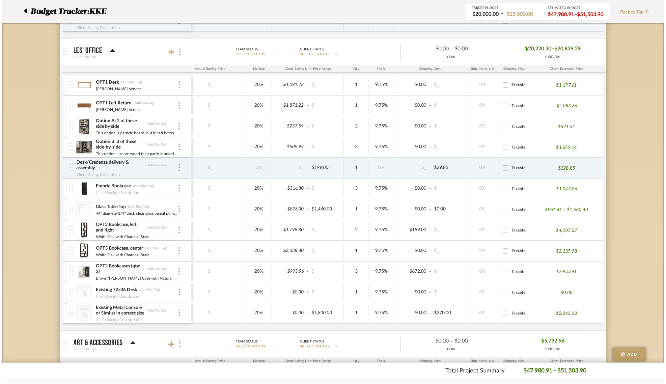
scroll to position [0, 0]
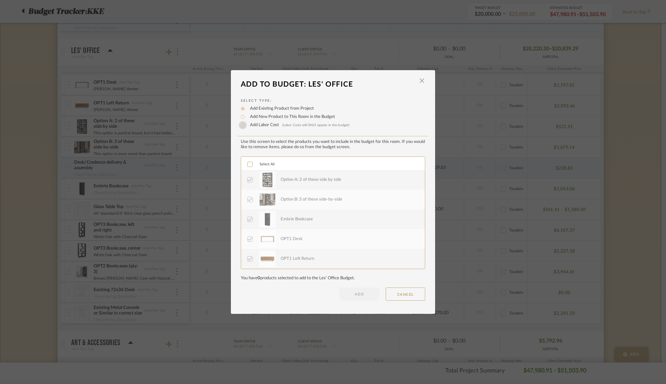
click at [240, 125] on input "Add Labor Cost (Labor Costs will ONLY appear in the budget)" at bounding box center [243, 125] width 8 height 8
radio input "true"
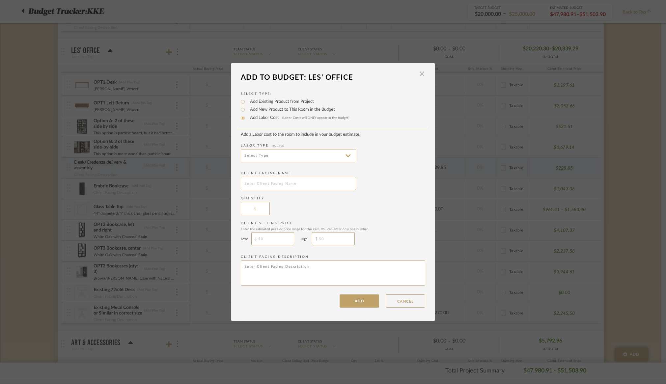
click at [290, 158] on input at bounding box center [298, 155] width 115 height 13
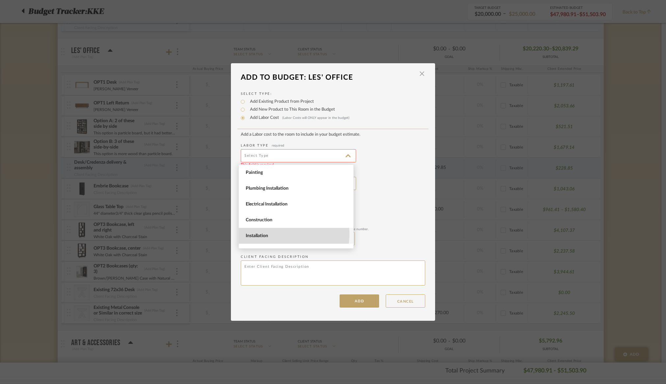
click at [284, 234] on span "Installation" at bounding box center [297, 236] width 102 height 6
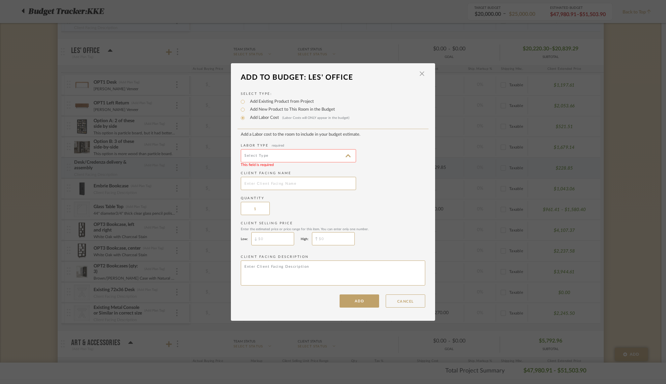
type input "Installation"
click at [304, 187] on input "text" at bounding box center [298, 183] width 115 height 13
type input "Bookcase Assembly (either option)"
click at [335, 240] on input "$" at bounding box center [333, 238] width 43 height 13
type input "$168"
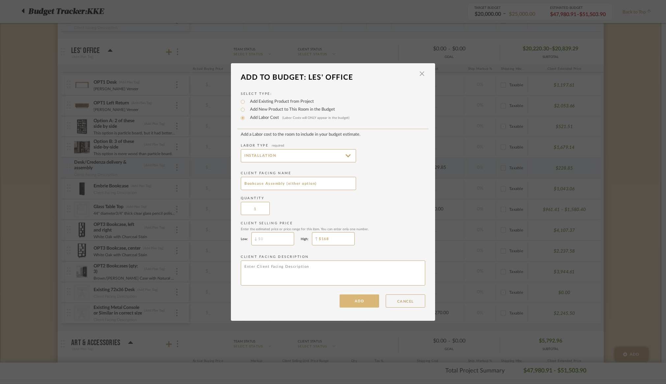
click at [360, 302] on button "ADD" at bounding box center [360, 301] width 40 height 13
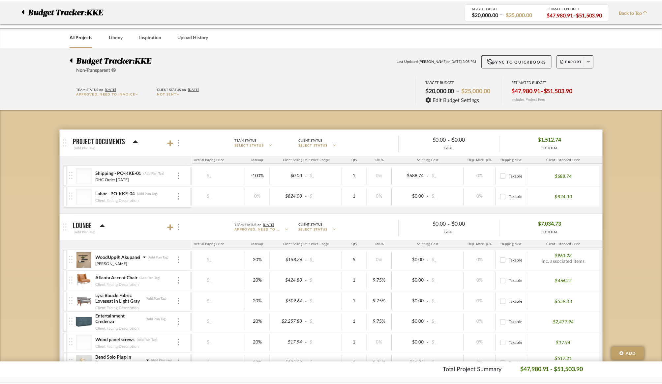
scroll to position [636, 0]
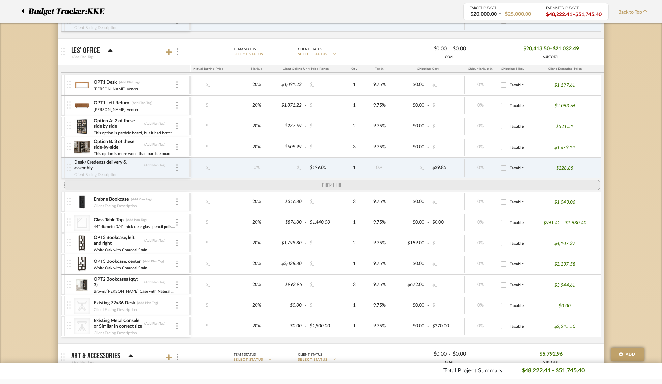
drag, startPoint x: 69, startPoint y: 337, endPoint x: 75, endPoint y: 185, distance: 152.0
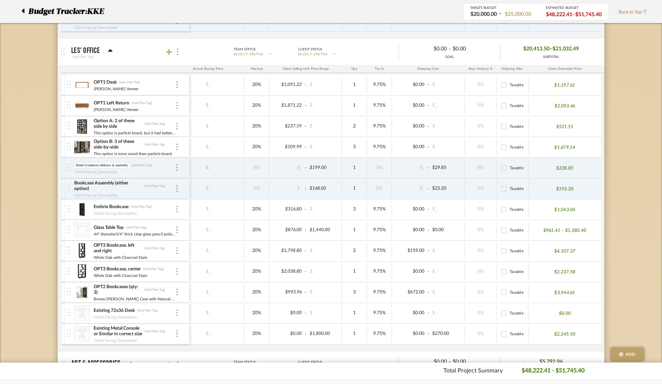
scroll to position [0, 1]
click at [101, 166] on input "Desk/Credenza delivery & assembly" at bounding box center [102, 165] width 56 height 7
type input "Desk/Credenza Delivery & Assembly"
click at [228, 171] on div at bounding box center [208, 168] width 68 height 10
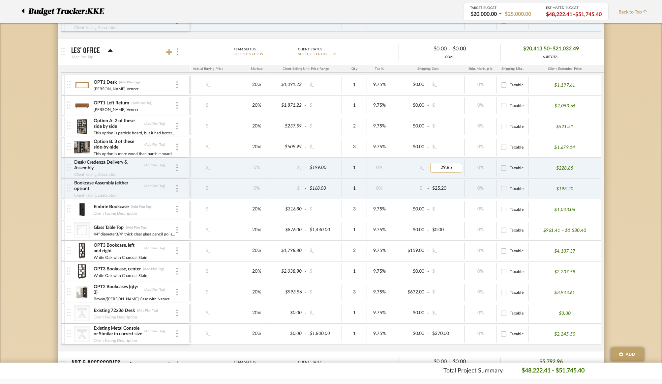
drag, startPoint x: 454, startPoint y: 169, endPoint x: 439, endPoint y: 168, distance: 14.8
click at [439, 168] on input "29.85" at bounding box center [446, 168] width 32 height 10
type input "0"
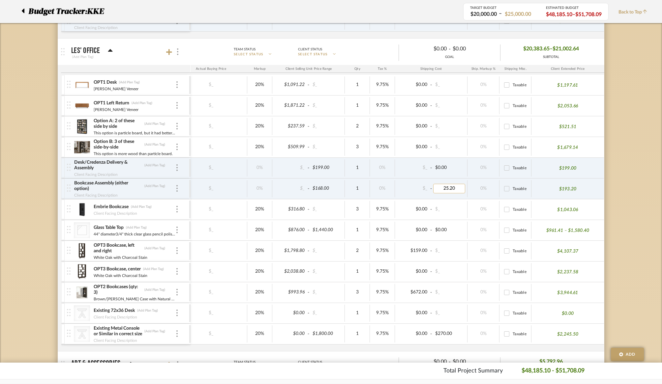
type input "0"
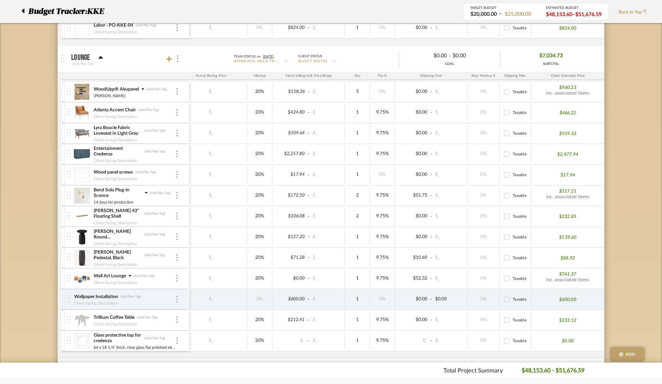
scroll to position [0, 0]
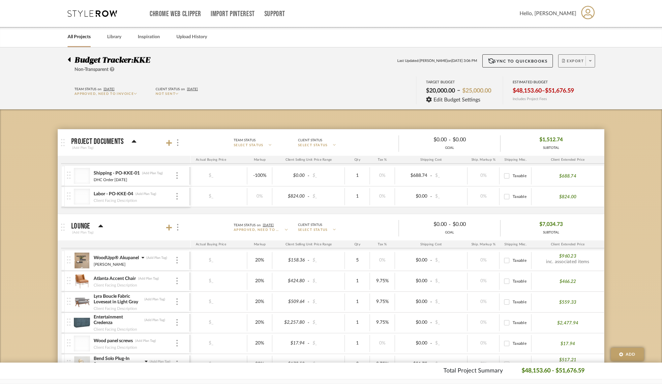
click at [591, 61] on span at bounding box center [589, 61] width 9 height 10
click at [583, 76] on button "Export PDF" at bounding box center [588, 80] width 63 height 16
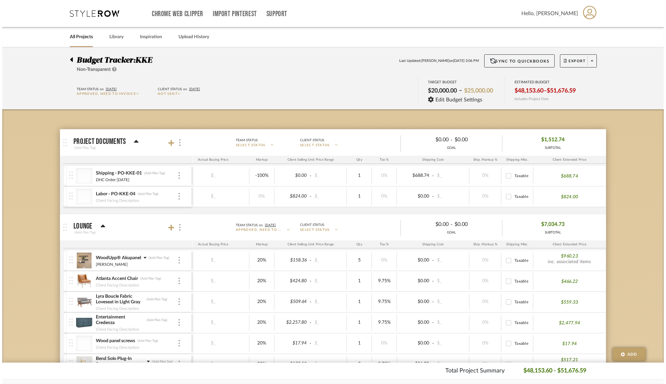
scroll to position [0, 89]
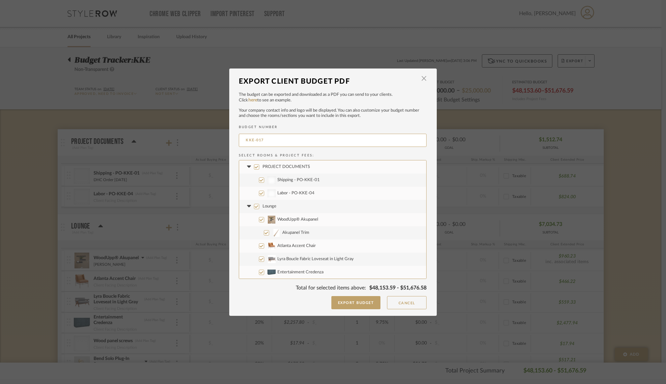
click at [256, 167] on input "PROJECT DOCUMENTS" at bounding box center [256, 166] width 5 height 5
checkbox input "false"
click at [247, 167] on icon at bounding box center [249, 167] width 4 height 2
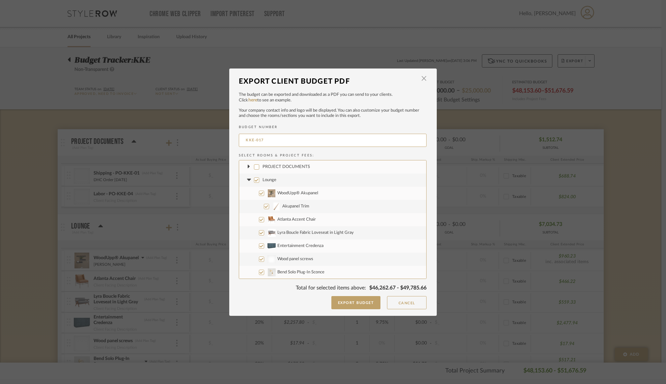
click at [256, 179] on input "Lounge" at bounding box center [256, 180] width 5 height 5
checkbox input "false"
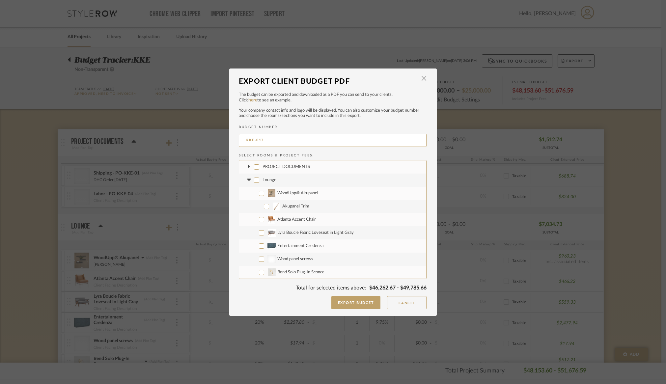
checkbox input "false"
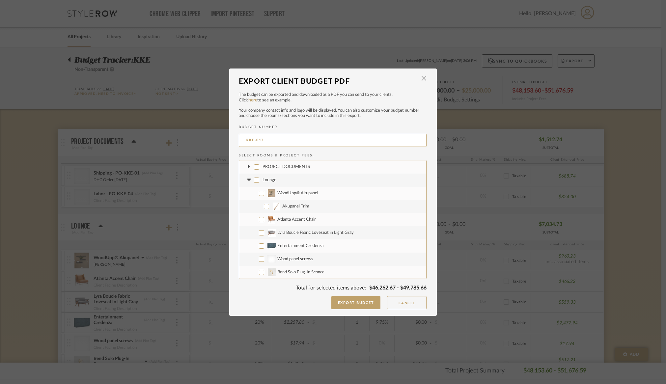
checkbox input "false"
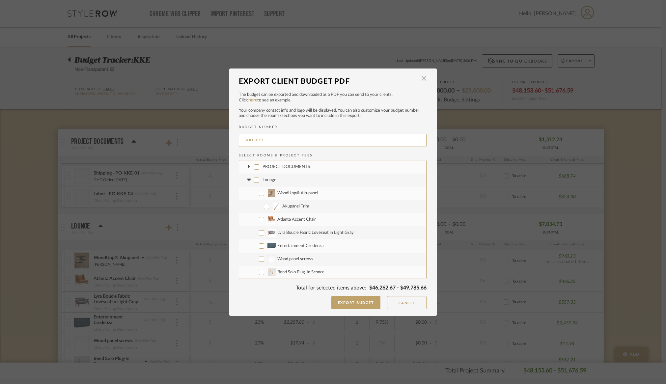
checkbox input "false"
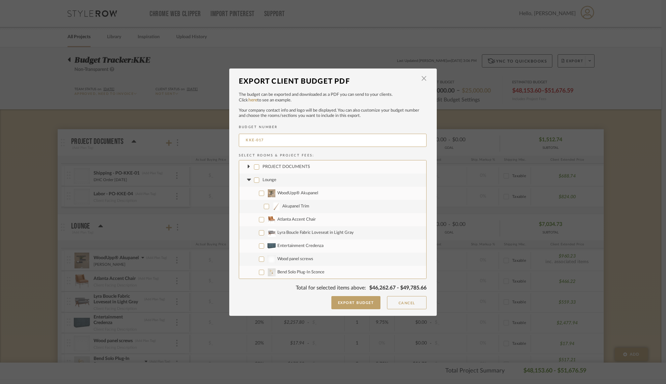
checkbox input "false"
click at [248, 181] on icon at bounding box center [248, 180] width 7 height 3
click at [255, 193] on input "Office Furnishings" at bounding box center [256, 193] width 5 height 5
checkbox input "false"
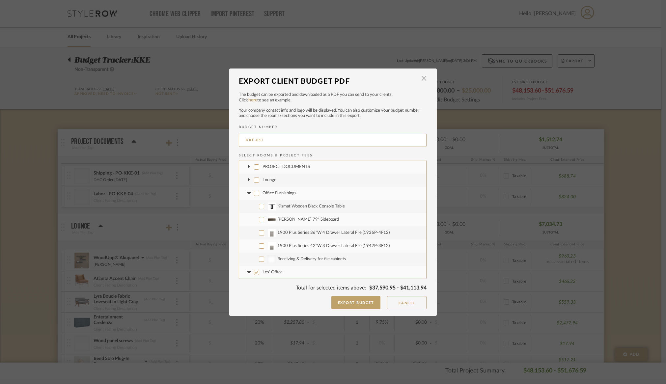
checkbox input "false"
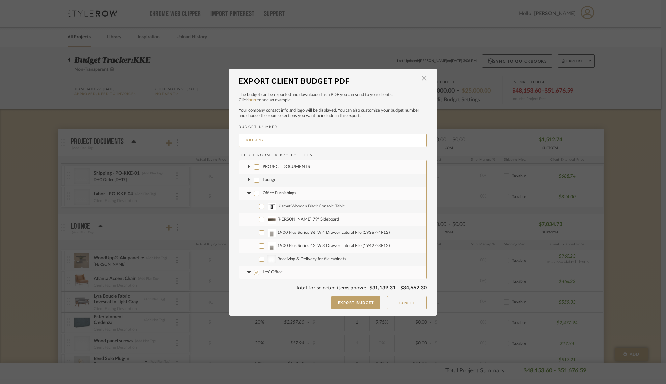
click at [247, 193] on icon at bounding box center [249, 193] width 4 height 2
click at [255, 185] on input "Les' Office" at bounding box center [256, 184] width 5 height 5
checkbox input "false"
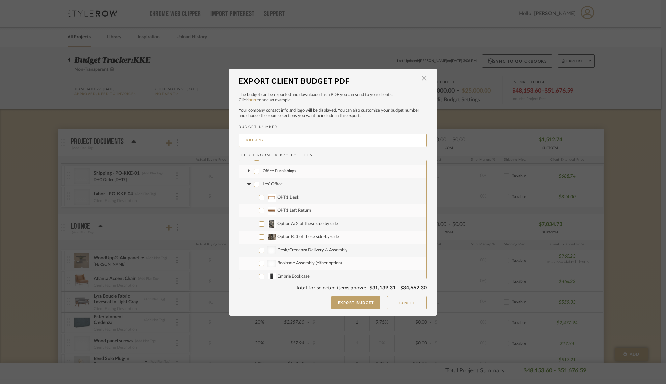
checkbox input "false"
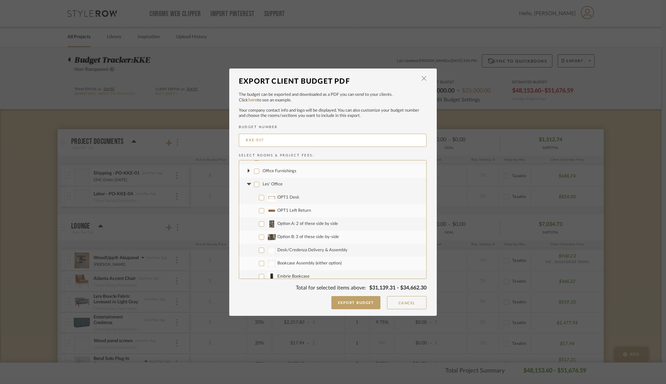
checkbox input "false"
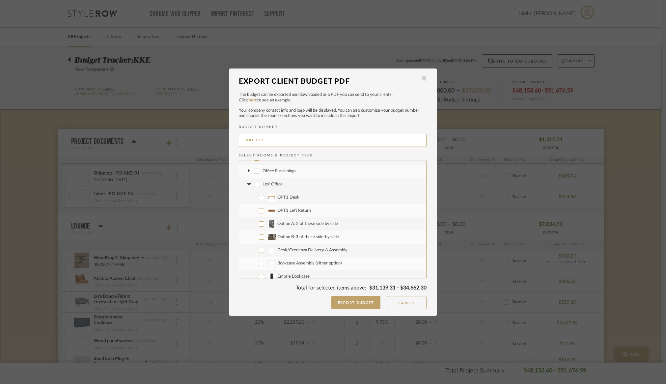
checkbox input "false"
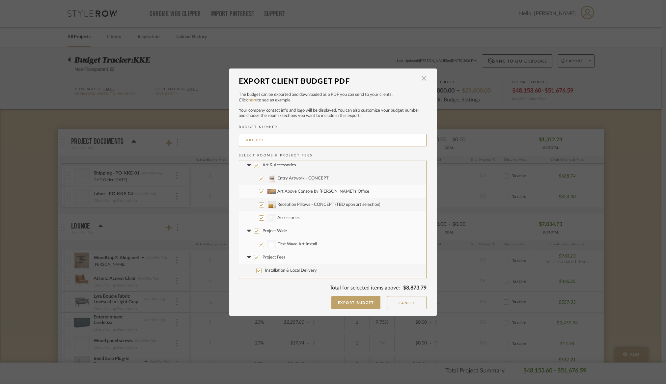
click at [255, 166] on input "Art & Accessories" at bounding box center [256, 165] width 5 height 5
checkbox input "false"
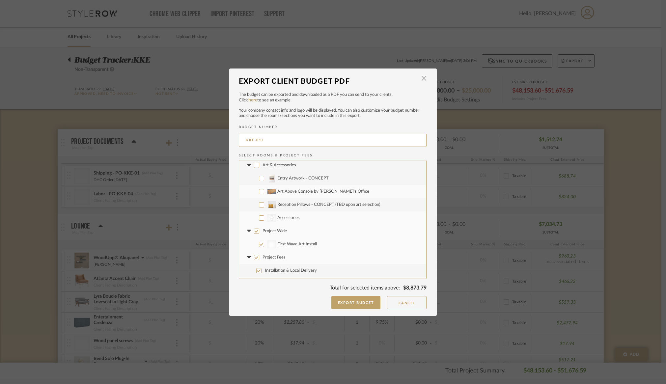
checkbox input "false"
click at [247, 166] on icon at bounding box center [248, 165] width 7 height 3
click at [255, 219] on input "Project Wide" at bounding box center [256, 219] width 5 height 5
checkbox input "false"
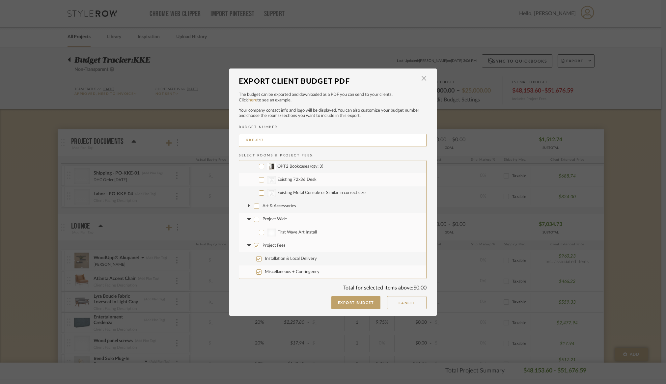
click at [248, 220] on icon at bounding box center [248, 219] width 7 height 3
click at [255, 247] on input "Project Fees" at bounding box center [256, 245] width 5 height 5
checkbox input "false"
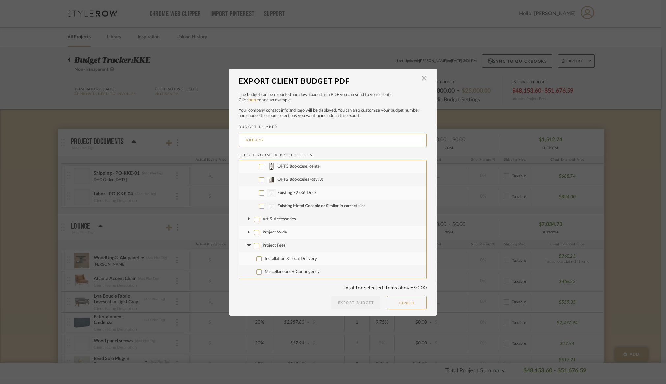
click at [247, 246] on icon at bounding box center [248, 245] width 7 height 3
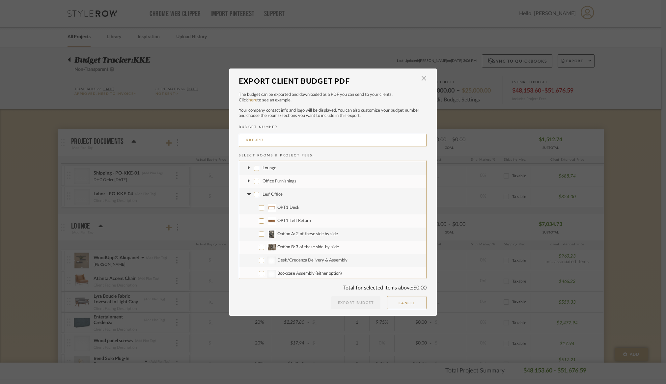
click at [259, 209] on input "OPT1 Desk" at bounding box center [261, 207] width 5 height 5
checkbox input "true"
click at [260, 221] on input "OPT1 Left Return" at bounding box center [261, 220] width 5 height 5
checkbox input "true"
drag, startPoint x: 260, startPoint y: 235, endPoint x: 261, endPoint y: 248, distance: 13.2
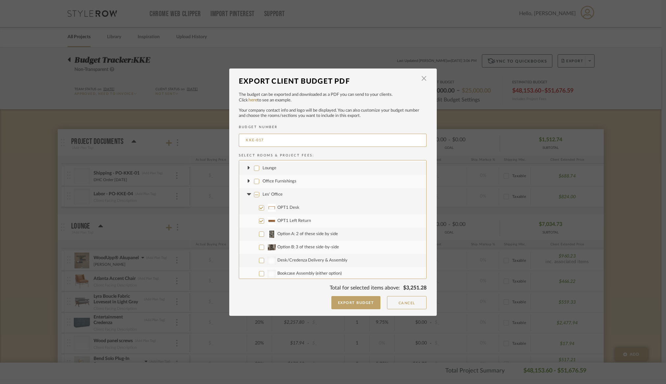
click at [260, 236] on input "Option A: 2 of these side by side" at bounding box center [261, 234] width 5 height 5
checkbox input "true"
click at [260, 248] on input "Option B: 3 of these side-by-side" at bounding box center [261, 247] width 5 height 5
checkbox input "true"
click at [260, 261] on input "Desk/Credenza Delivery & Assembly" at bounding box center [261, 260] width 5 height 5
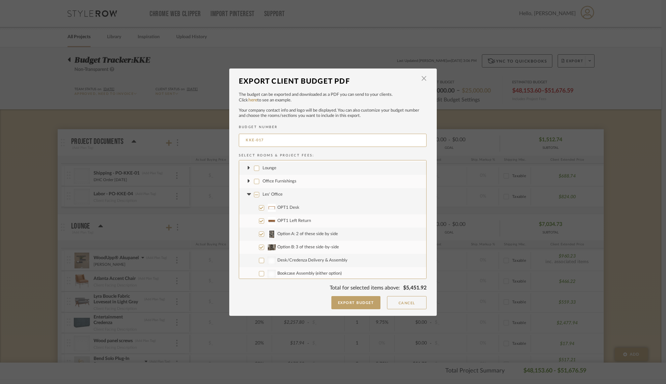
checkbox input "true"
drag, startPoint x: 260, startPoint y: 274, endPoint x: 295, endPoint y: 250, distance: 43.0
click at [260, 274] on input "Bookcase Assembly (either option)" at bounding box center [261, 273] width 5 height 5
checkbox input "true"
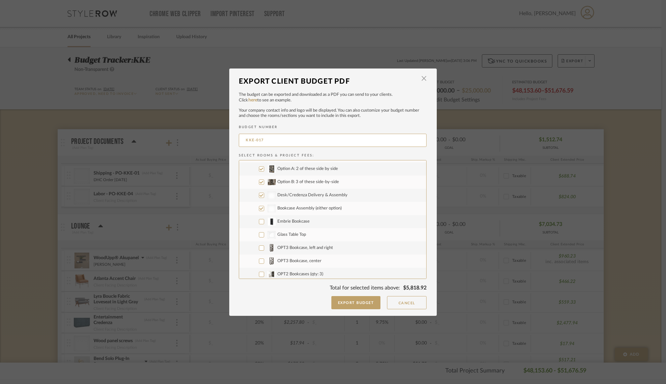
click at [363, 303] on button "Export Budget" at bounding box center [355, 302] width 49 height 13
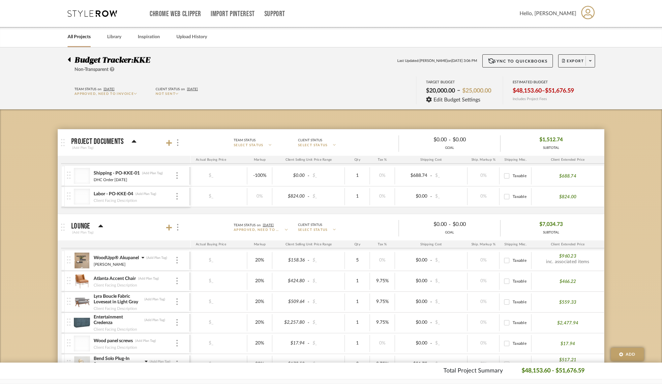
click at [68, 60] on icon at bounding box center [69, 59] width 3 height 5
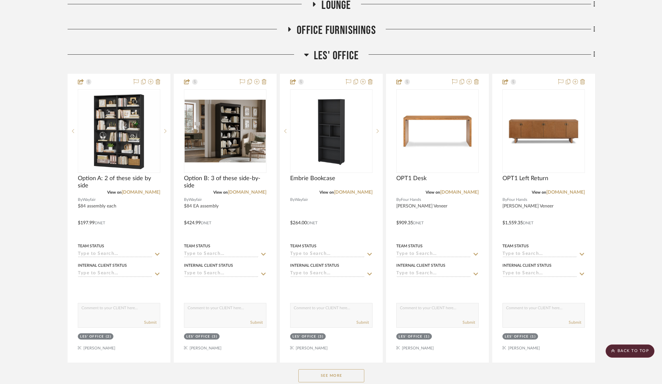
scroll to position [158, 0]
